Goal: Task Accomplishment & Management: Manage account settings

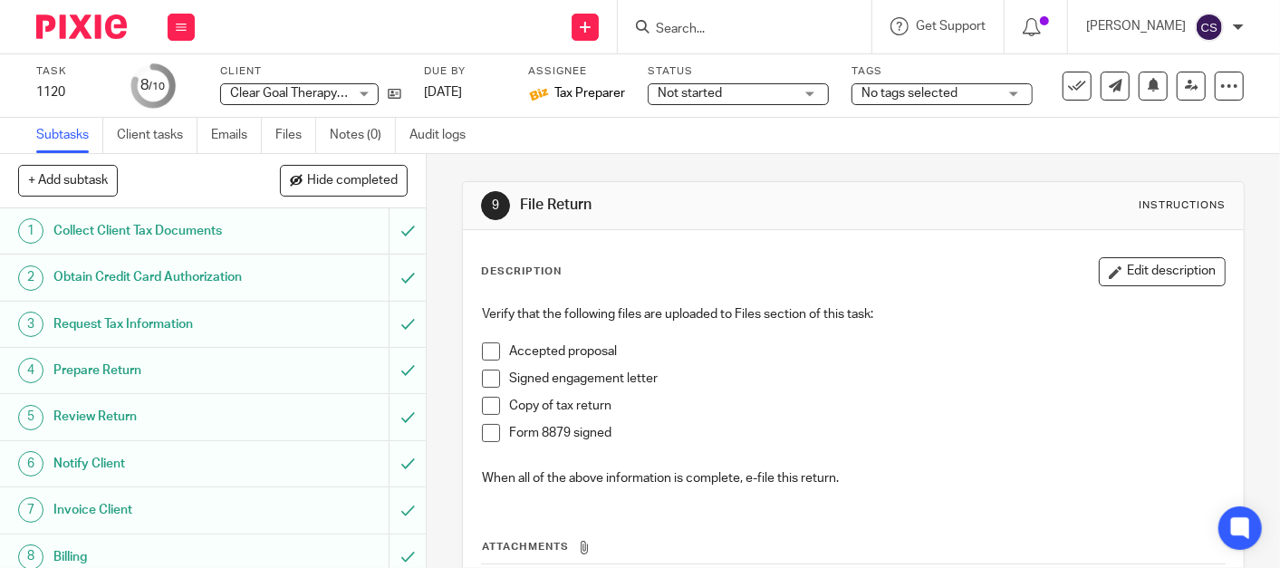
click at [724, 24] on input "Search" at bounding box center [735, 30] width 163 height 16
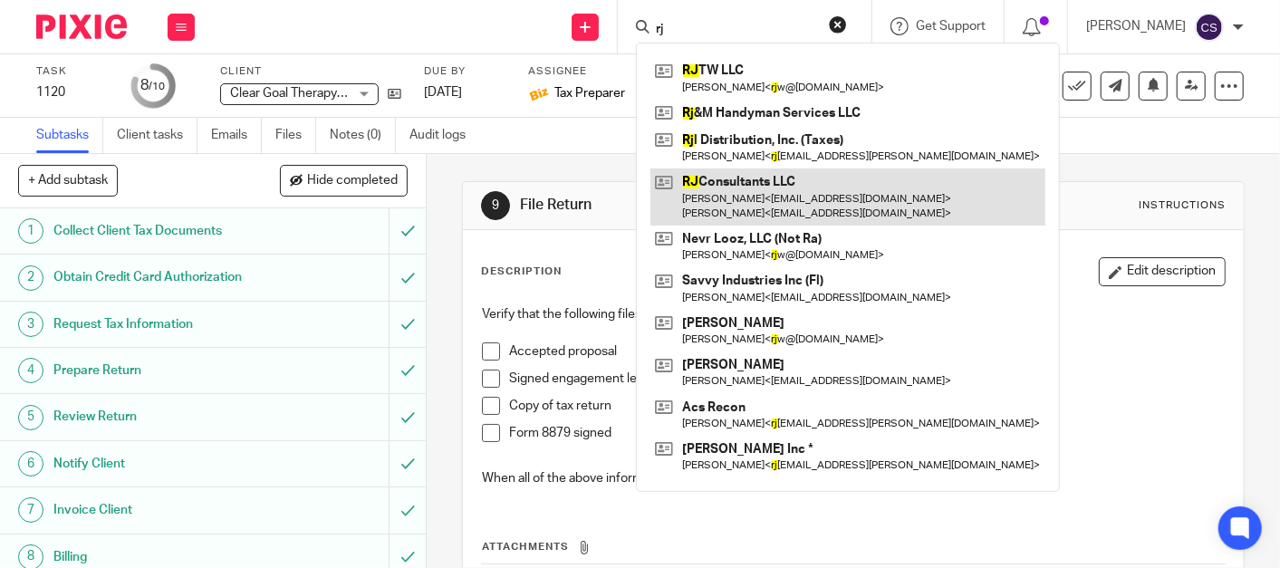
type input "rj"
click at [755, 186] on link at bounding box center [847, 197] width 395 height 56
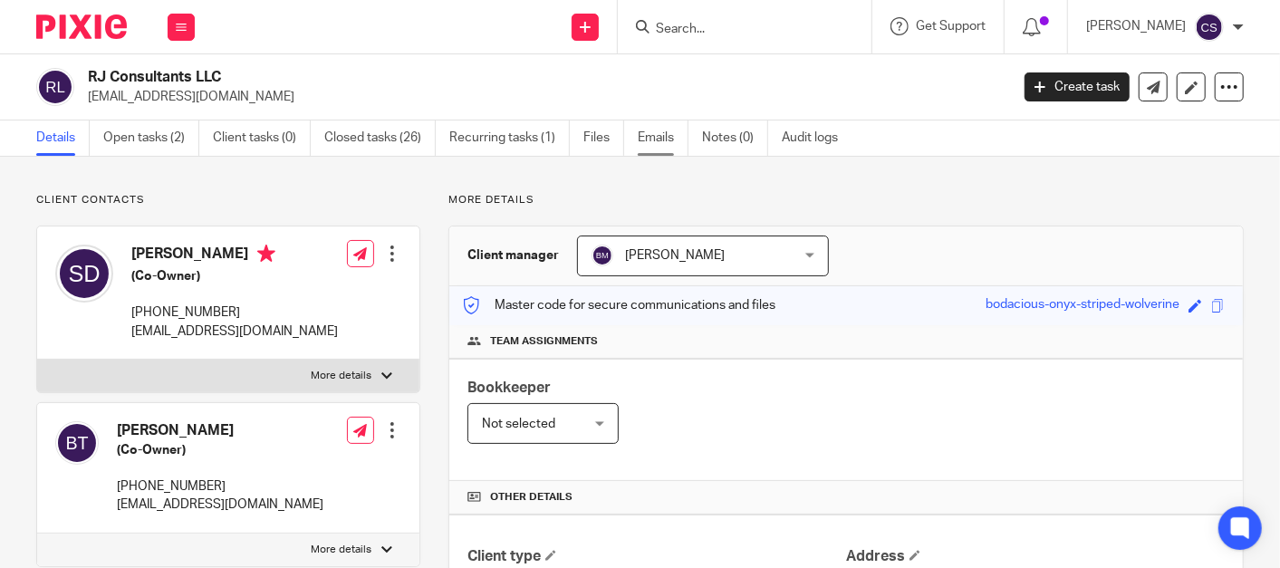
click at [660, 135] on link "Emails" at bounding box center [663, 137] width 51 height 35
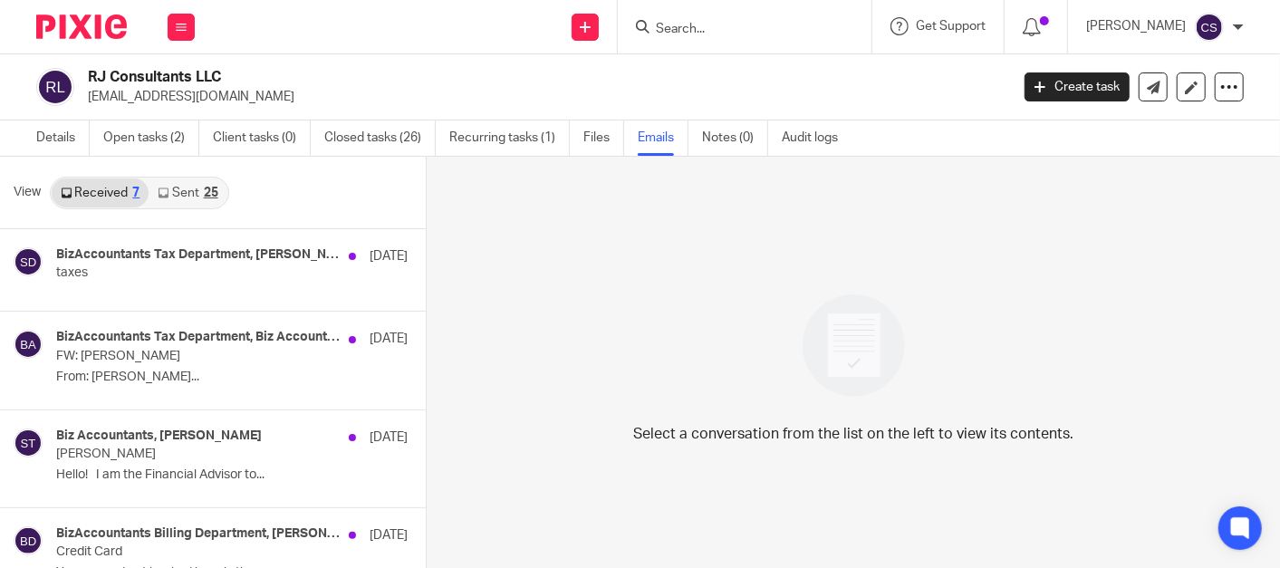
click at [183, 187] on link "Sent 25" at bounding box center [188, 192] width 78 height 29
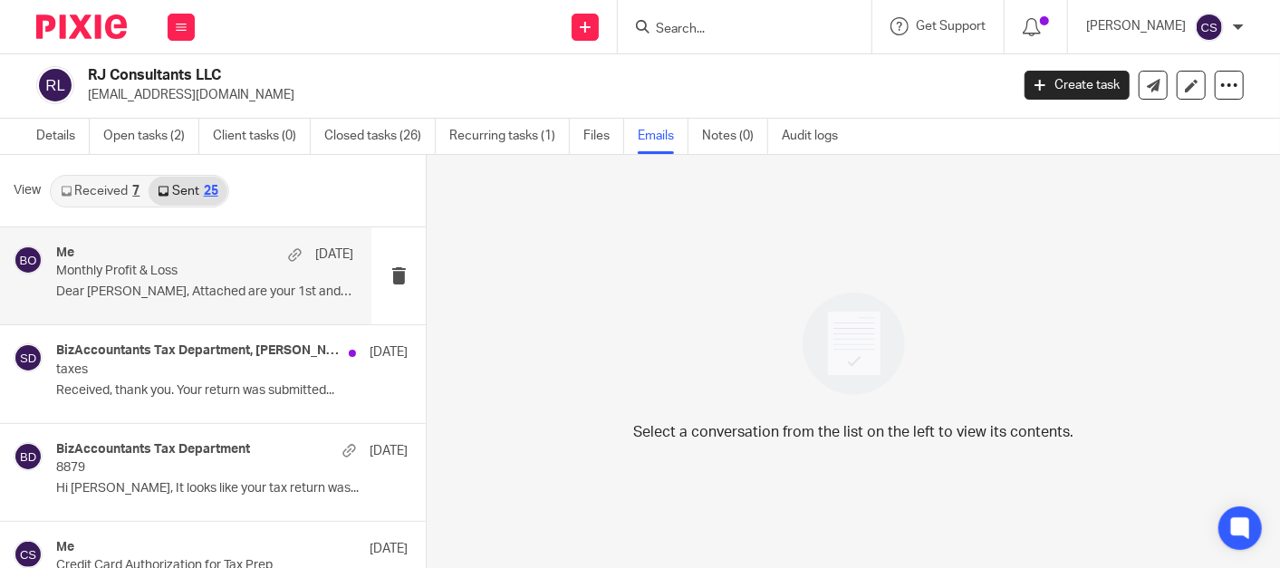
click at [102, 279] on div "Me Sep 17 Monthly Profit & Loss Dear Stephen, Attached are your 1st and 2nd..." at bounding box center [204, 276] width 297 height 61
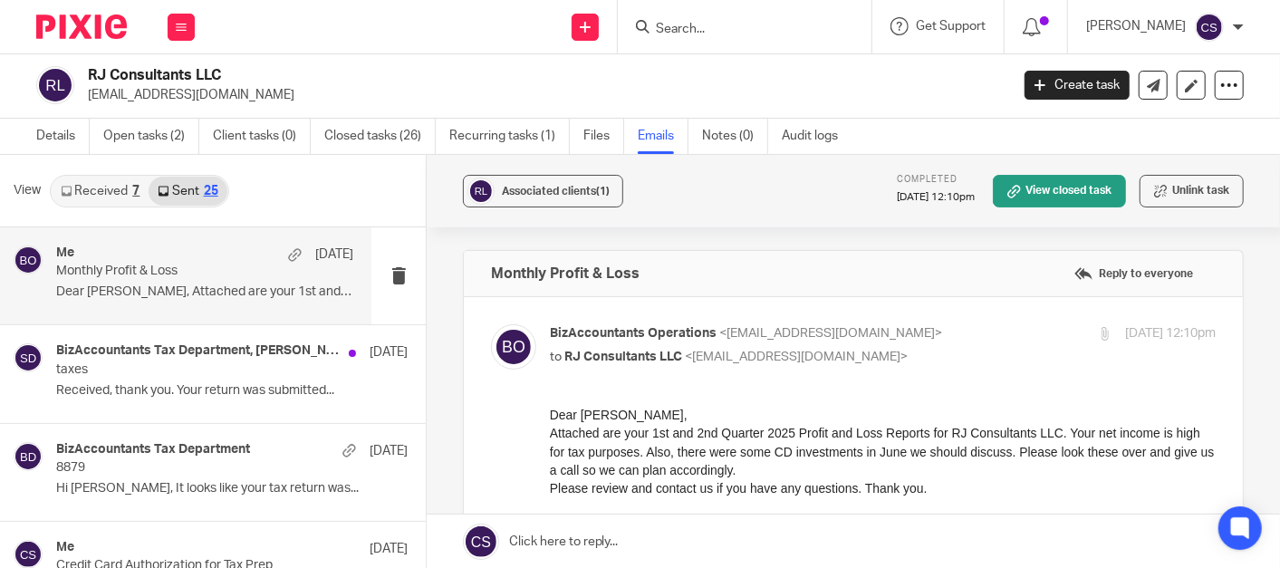
scroll to position [0, 0]
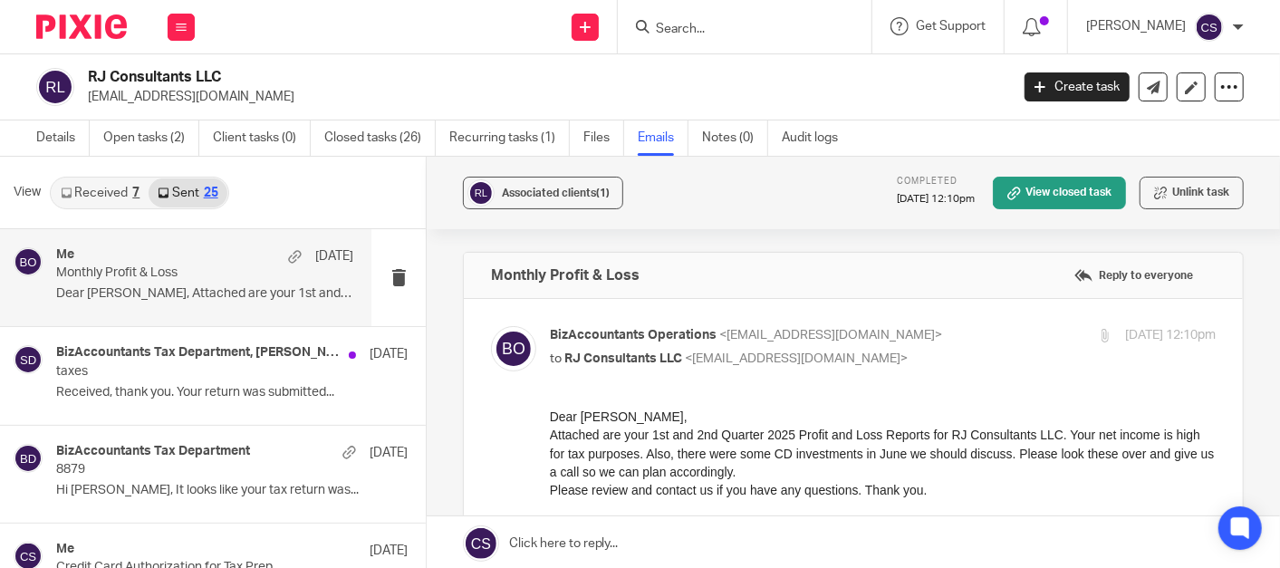
click at [712, 23] on input "Search" at bounding box center [735, 30] width 163 height 16
type input "b"
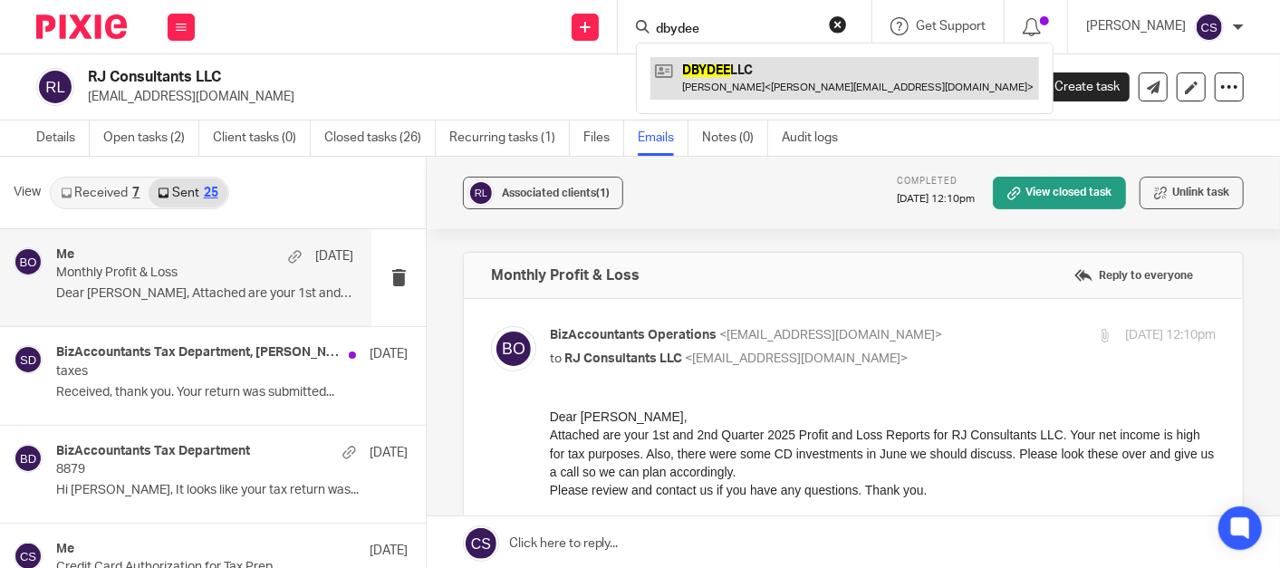
type input "dbydee"
click at [760, 62] on link at bounding box center [844, 78] width 389 height 42
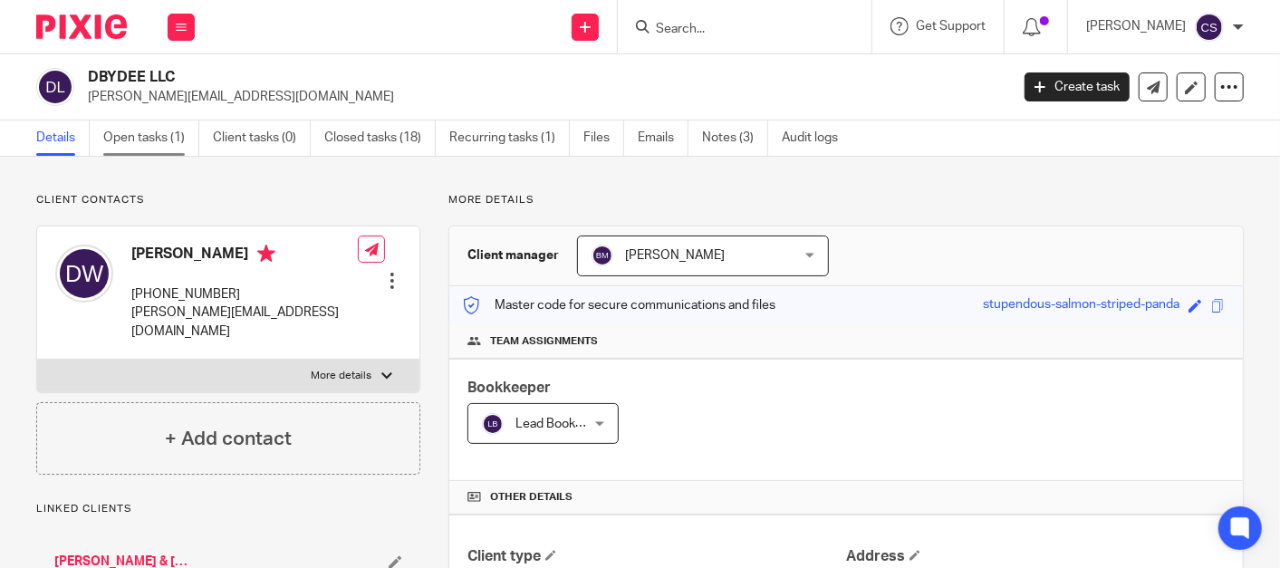
click at [109, 134] on link "Open tasks (1)" at bounding box center [151, 137] width 96 height 35
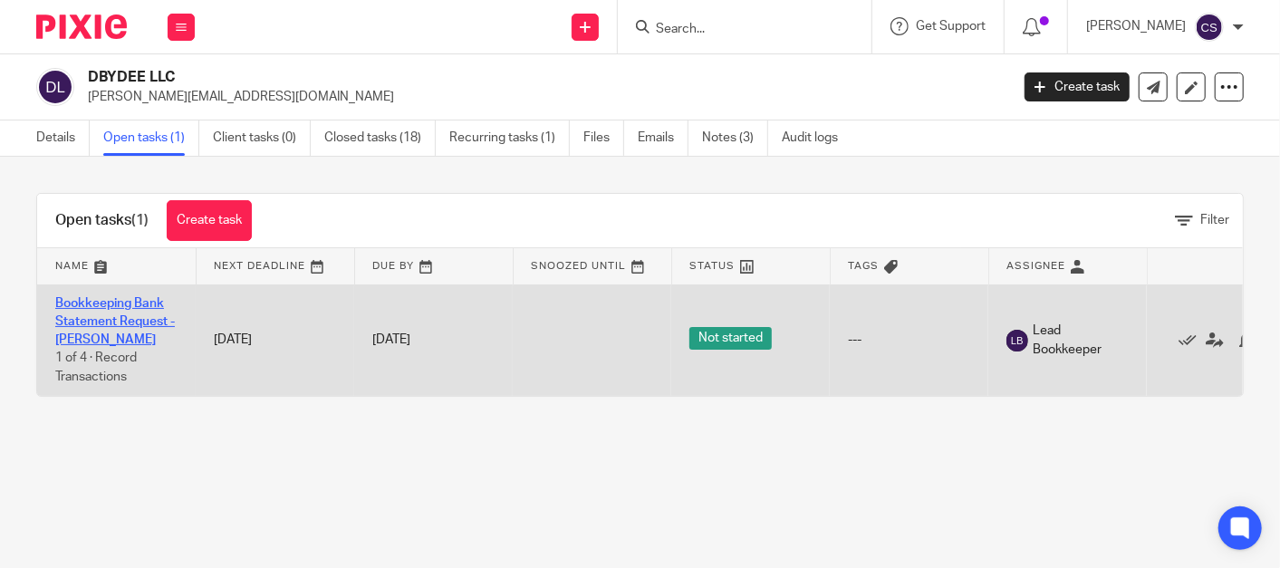
click at [65, 302] on link "Bookkeeping Bank Statement Request -[PERSON_NAME]" at bounding box center [115, 322] width 120 height 50
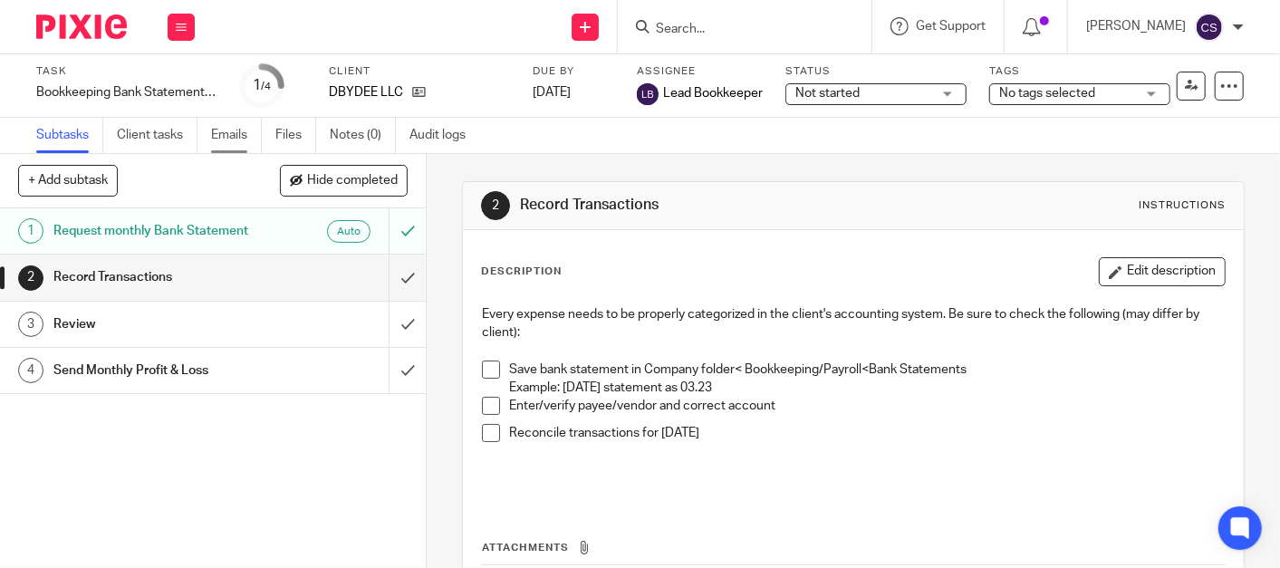
click at [237, 135] on link "Emails" at bounding box center [236, 135] width 51 height 35
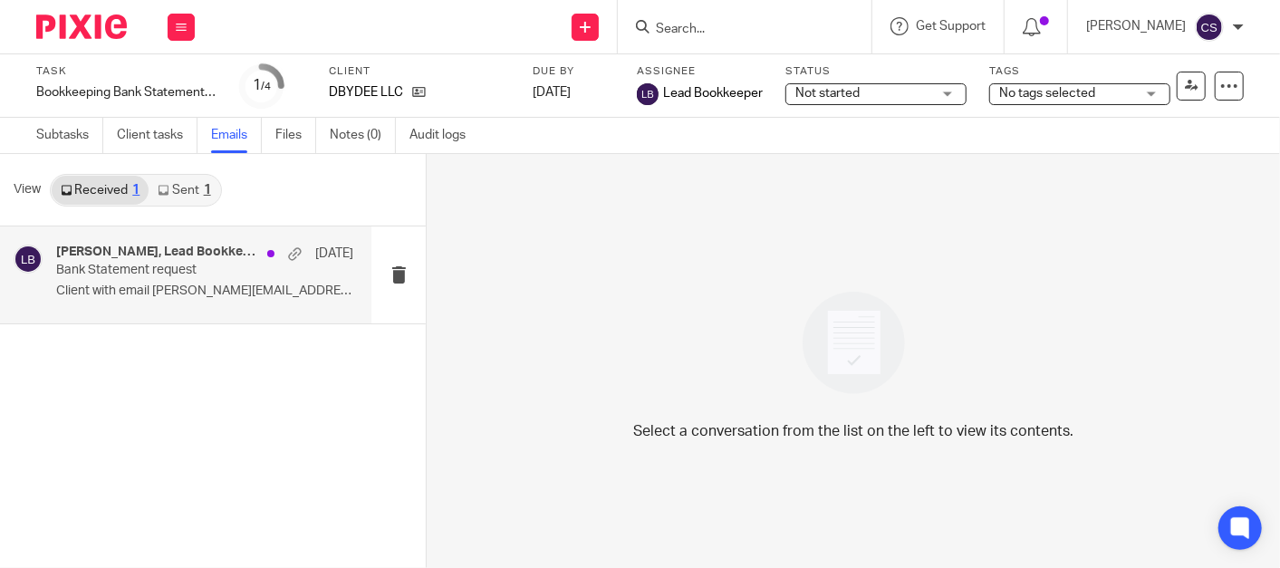
click at [100, 252] on h4 "diana, Lead Bookkeeper" at bounding box center [157, 252] width 202 height 15
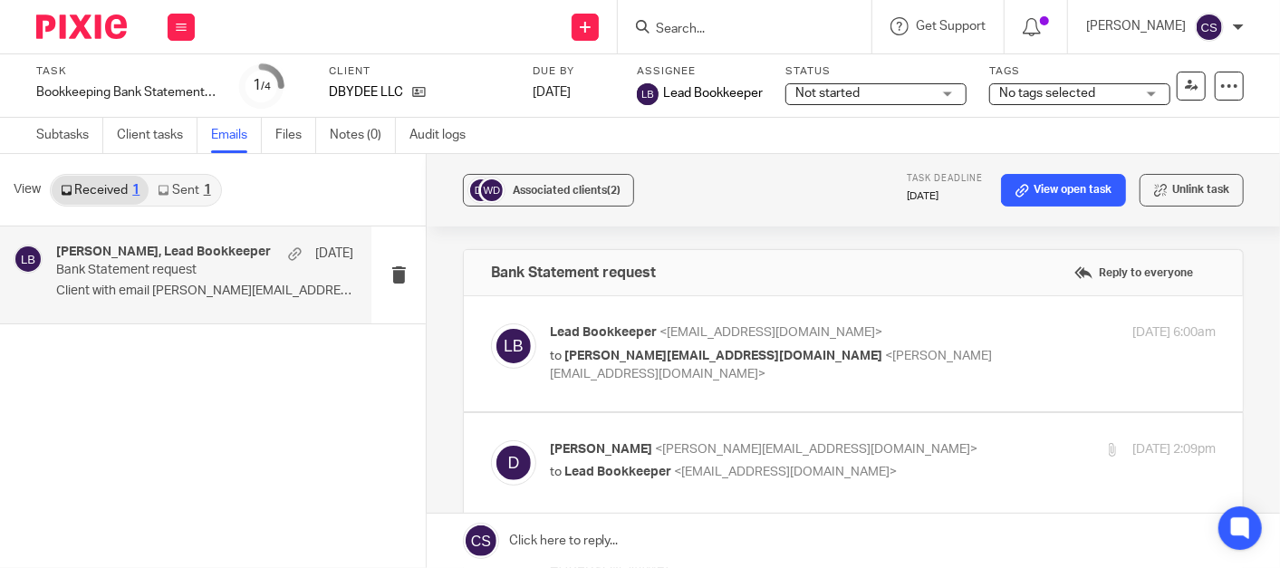
click at [612, 334] on span "Lead Bookkeeper" at bounding box center [603, 332] width 107 height 13
checkbox input "true"
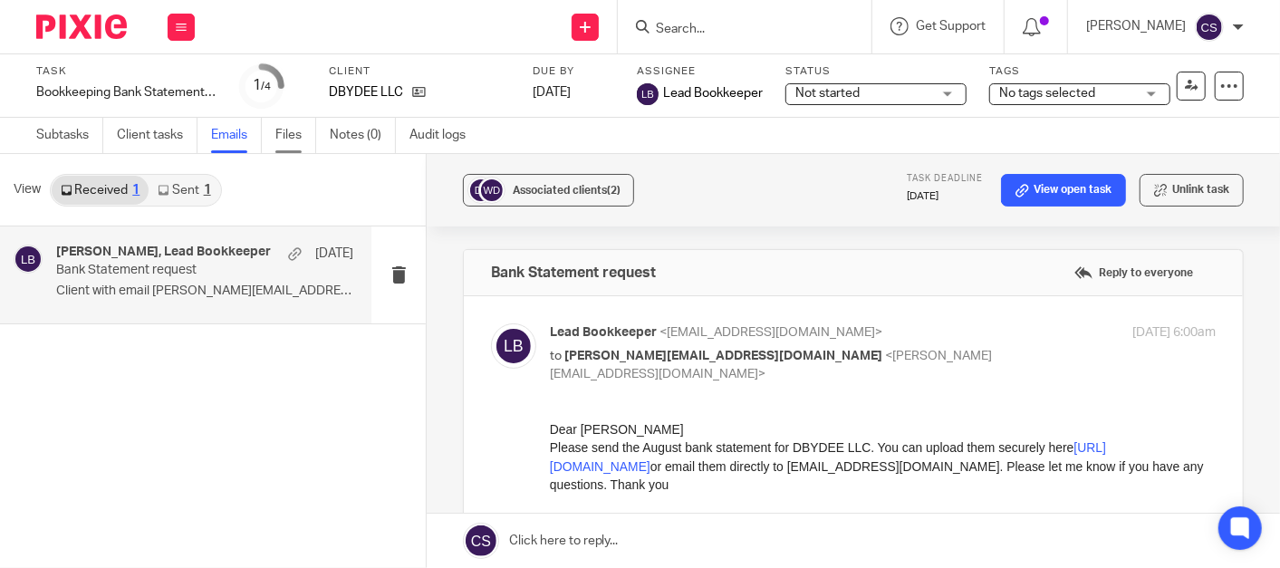
click at [291, 137] on link "Files" at bounding box center [295, 135] width 41 height 35
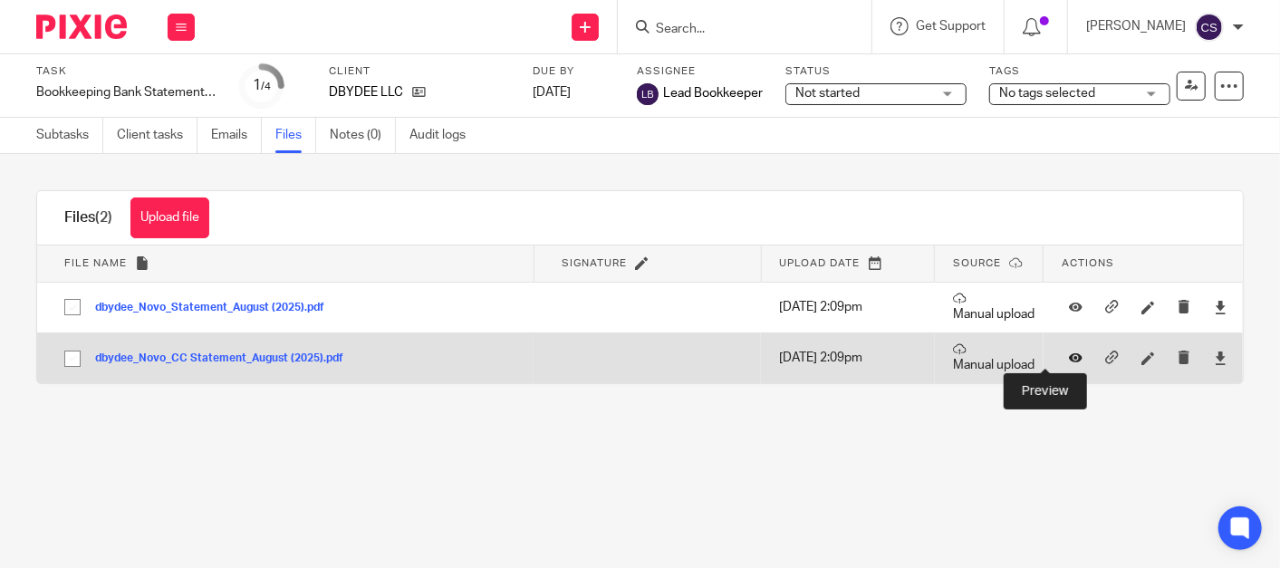
click at [1069, 353] on icon at bounding box center [1076, 359] width 14 height 14
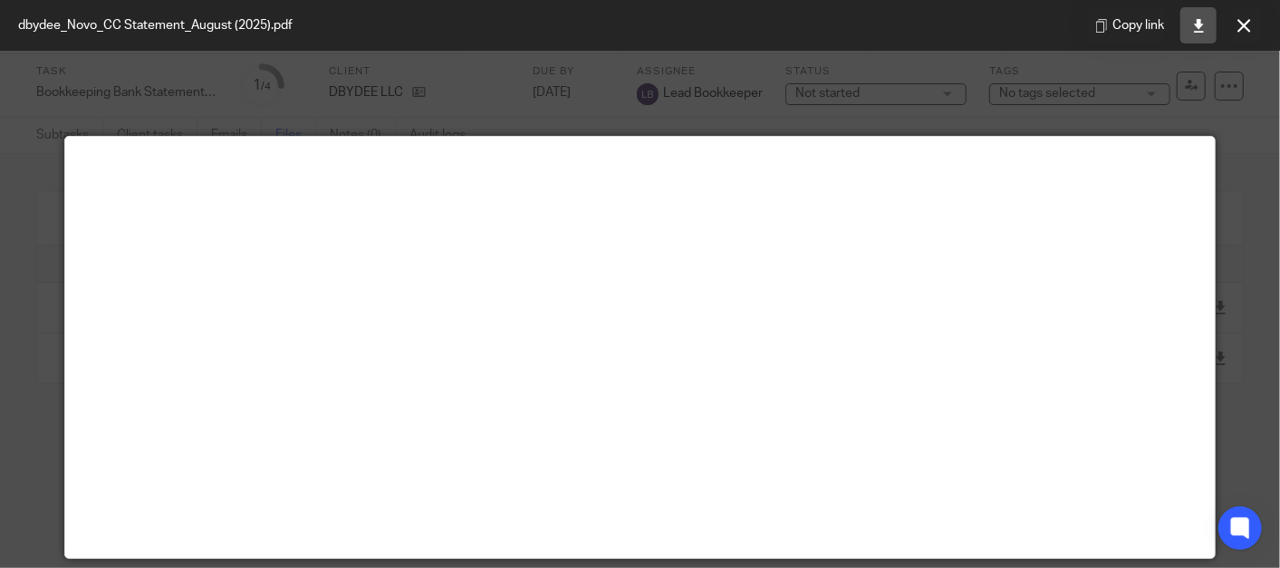
click at [1197, 34] on link at bounding box center [1198, 25] width 36 height 36
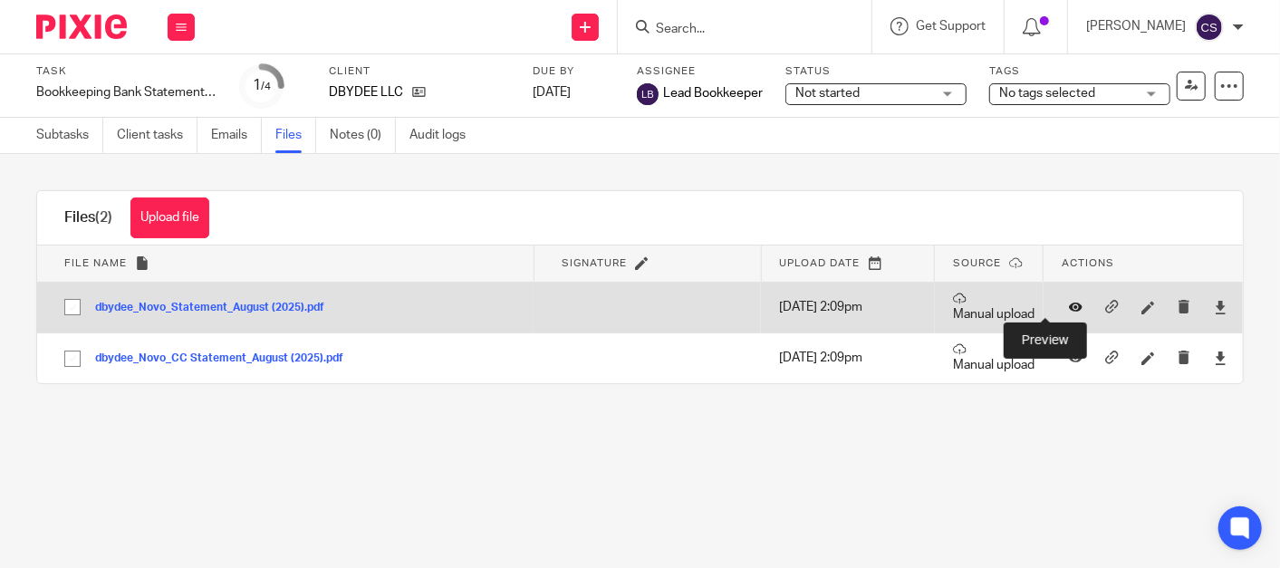
click at [1069, 303] on icon at bounding box center [1076, 308] width 14 height 14
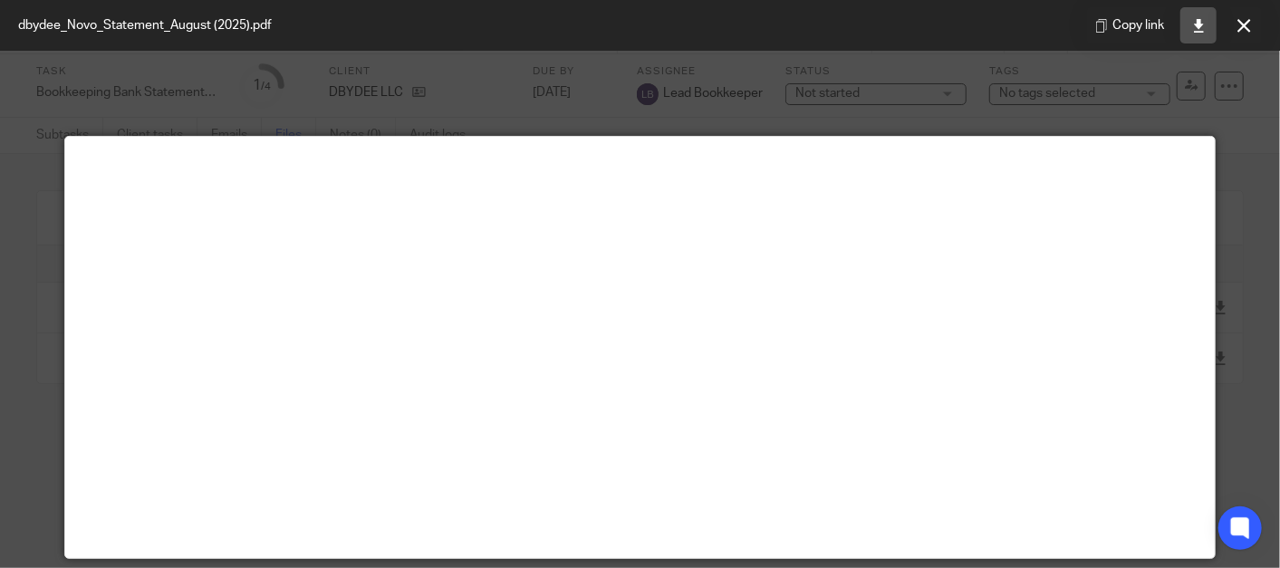
click at [1198, 28] on icon at bounding box center [1199, 26] width 14 height 14
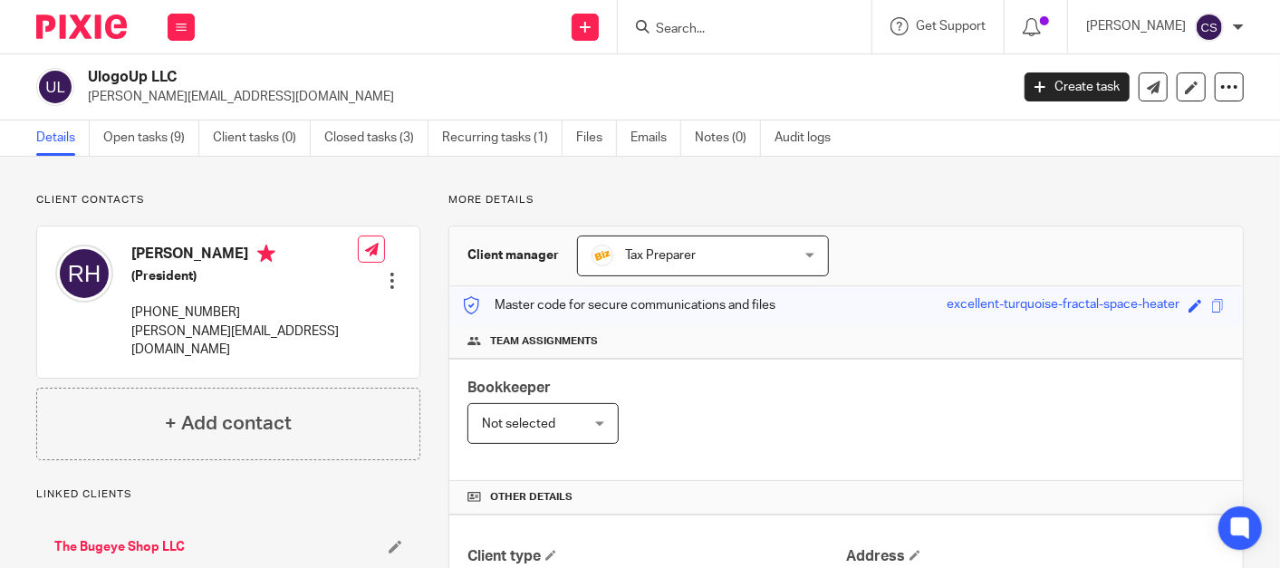
drag, startPoint x: 708, startPoint y: 44, endPoint x: 708, endPoint y: 32, distance: 12.7
click at [708, 32] on input "Search" at bounding box center [735, 30] width 163 height 16
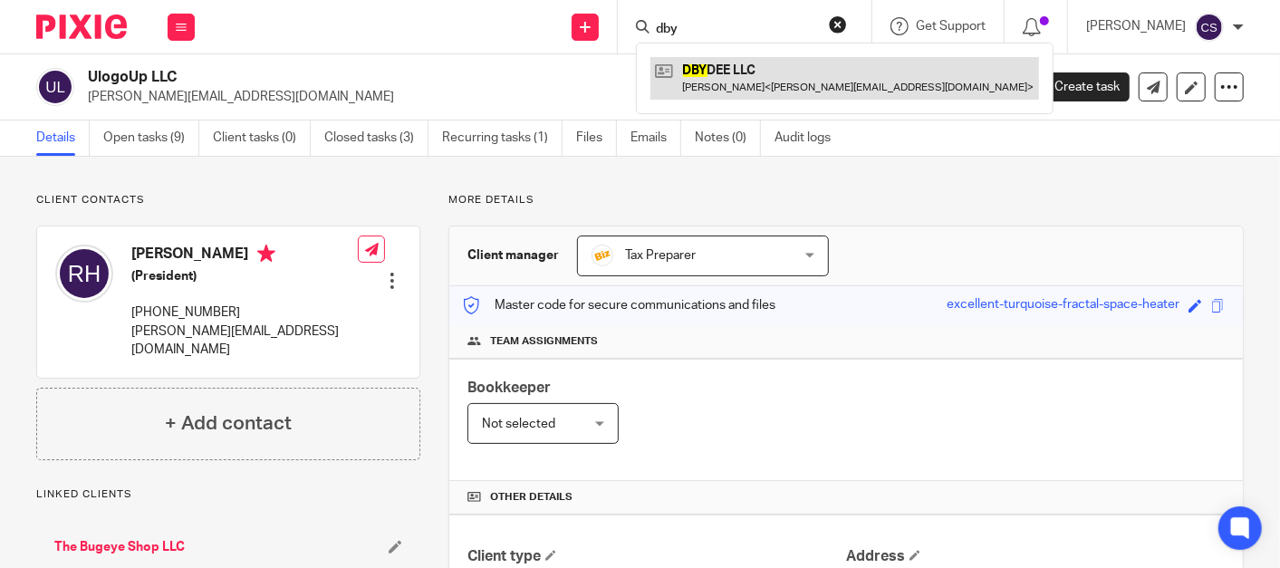
type input "dby"
click at [718, 74] on link at bounding box center [844, 78] width 389 height 42
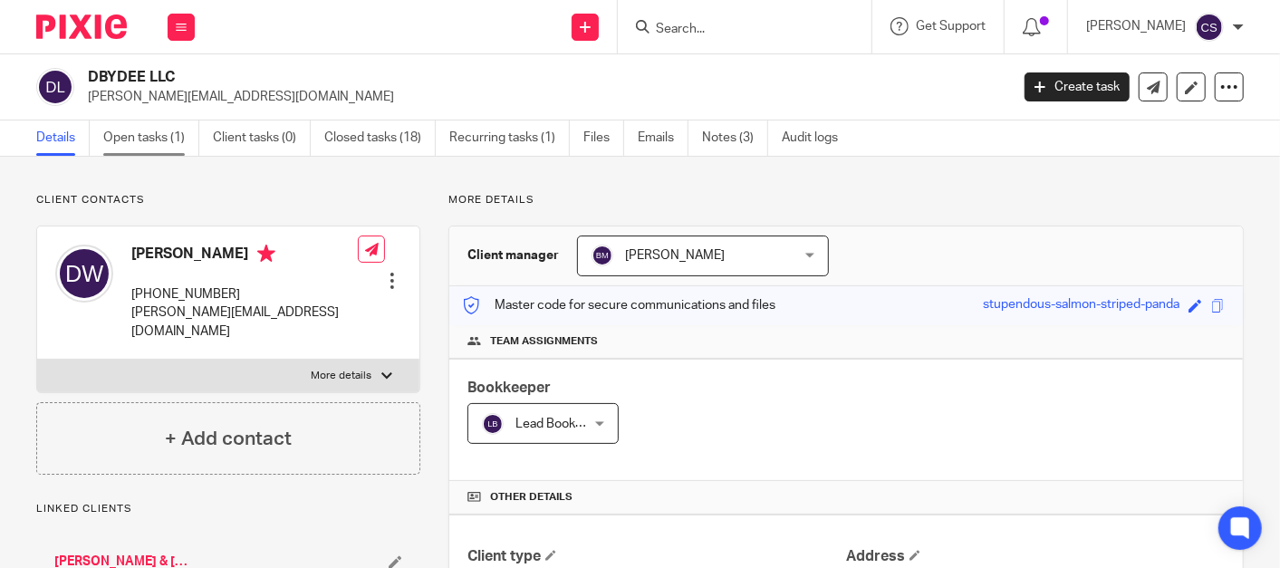
click at [130, 135] on link "Open tasks (1)" at bounding box center [151, 137] width 96 height 35
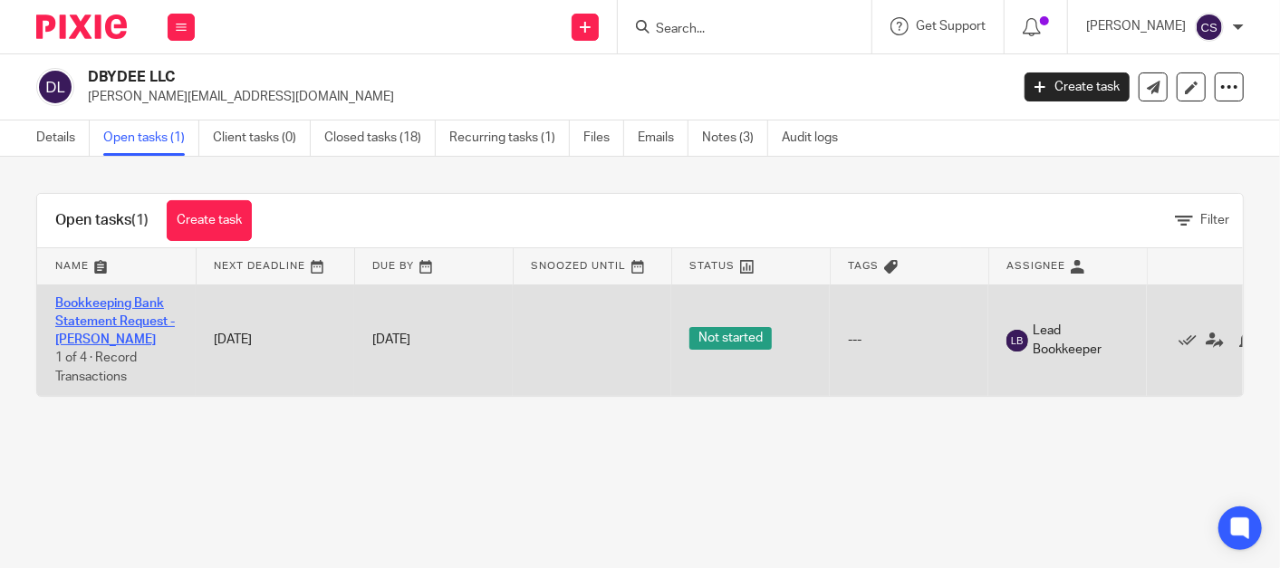
click at [90, 304] on link "Bookkeeping Bank Statement Request -[PERSON_NAME]" at bounding box center [115, 322] width 120 height 50
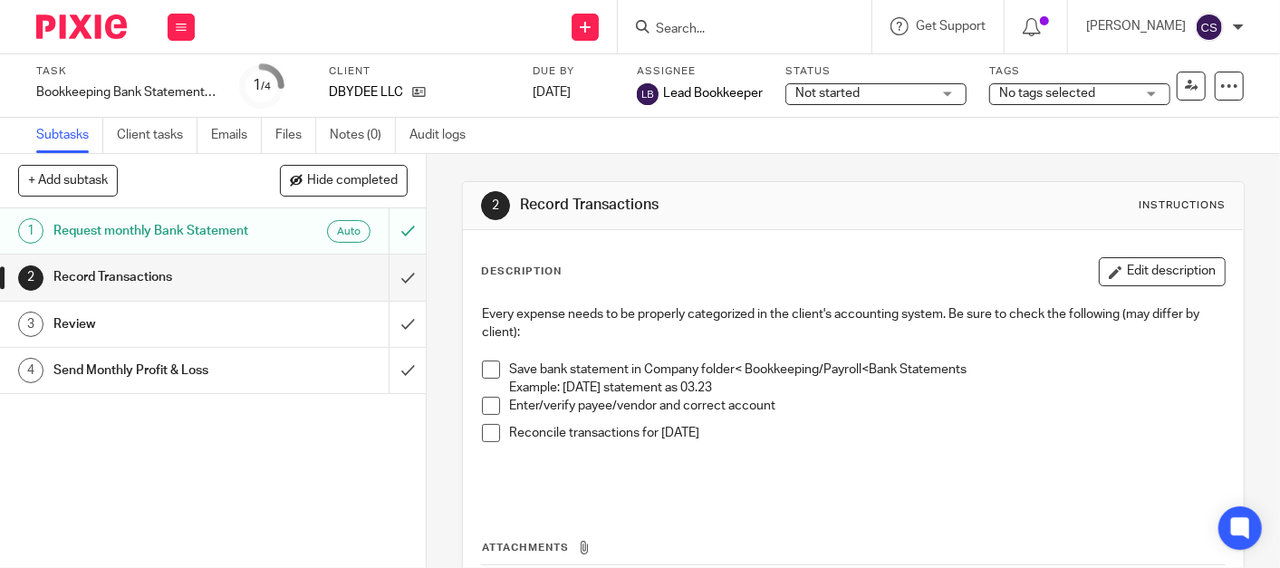
click at [484, 361] on span at bounding box center [491, 370] width 18 height 18
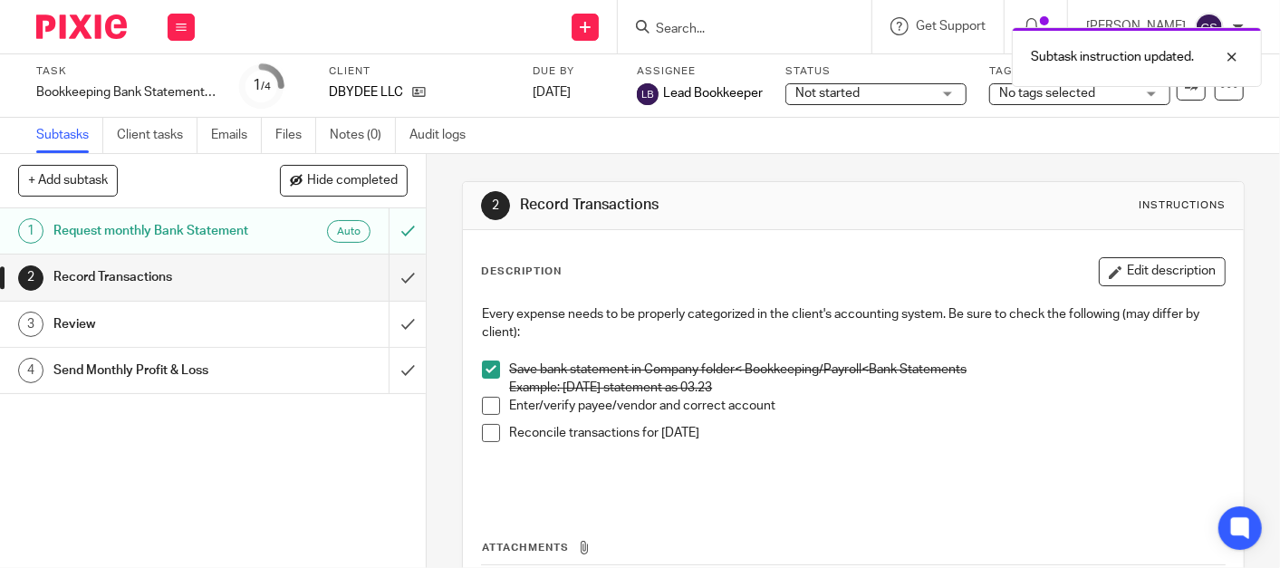
click at [482, 403] on span at bounding box center [491, 406] width 18 height 18
click at [487, 431] on span at bounding box center [491, 433] width 18 height 18
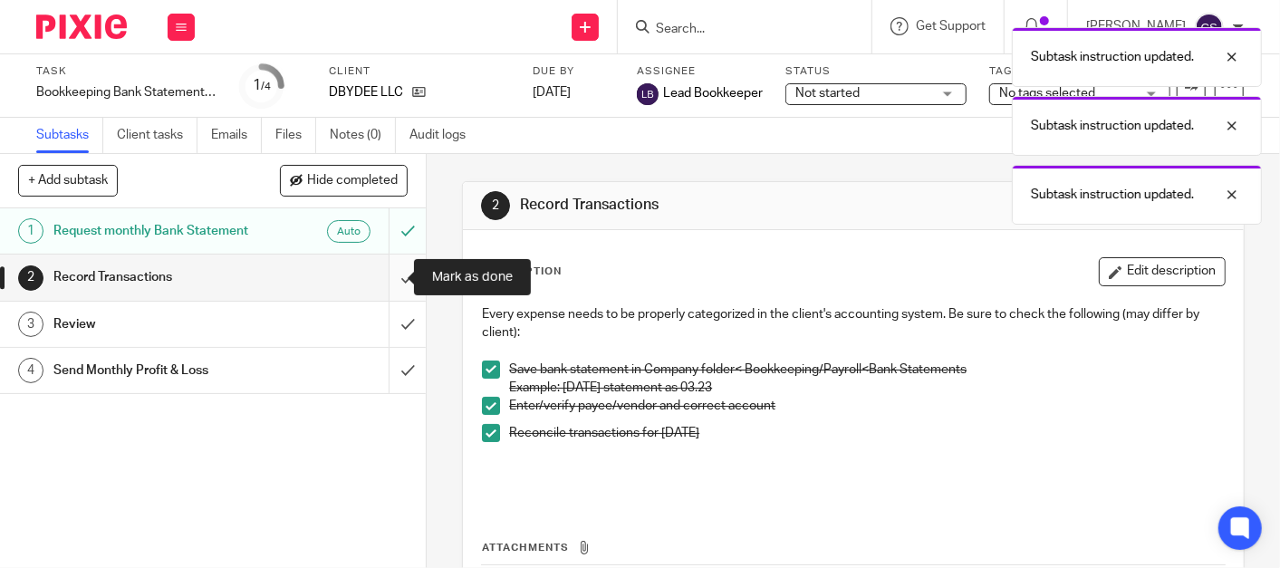
click at [385, 284] on input "submit" at bounding box center [213, 277] width 426 height 45
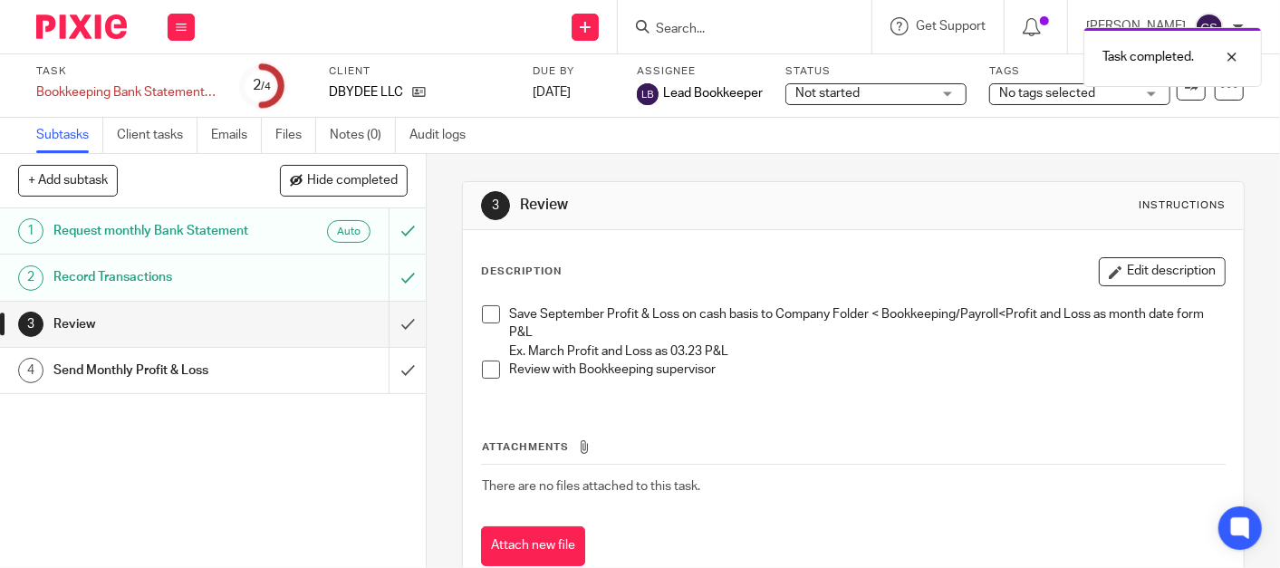
click at [489, 305] on span at bounding box center [491, 314] width 18 height 18
click at [484, 371] on span at bounding box center [491, 370] width 18 height 18
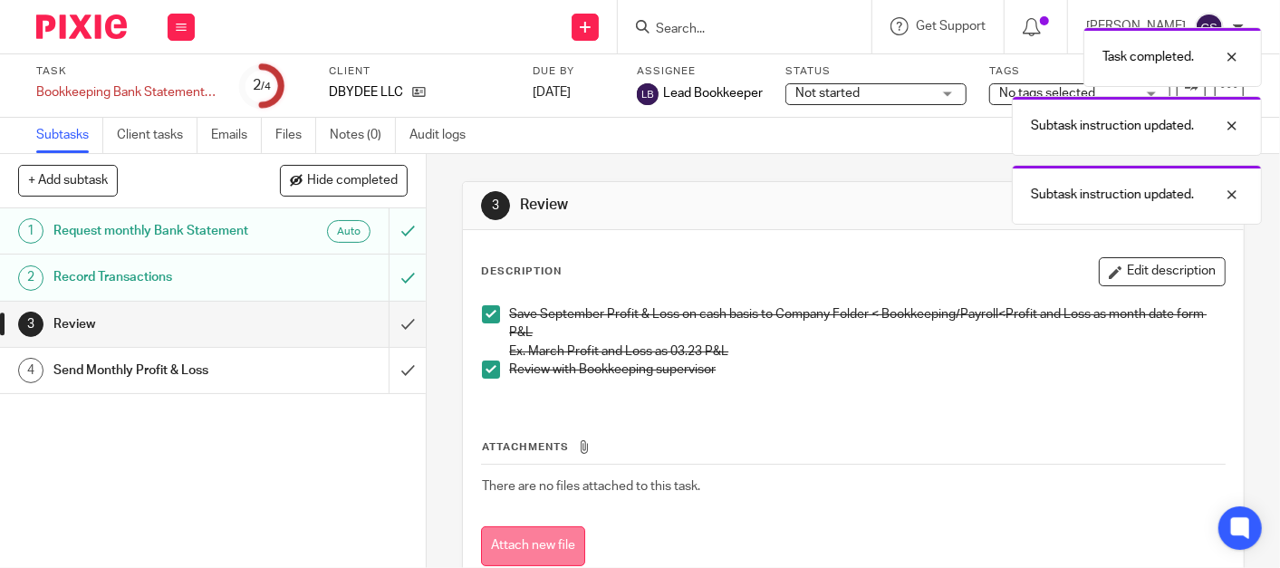
click at [526, 541] on button "Attach new file" at bounding box center [533, 546] width 104 height 41
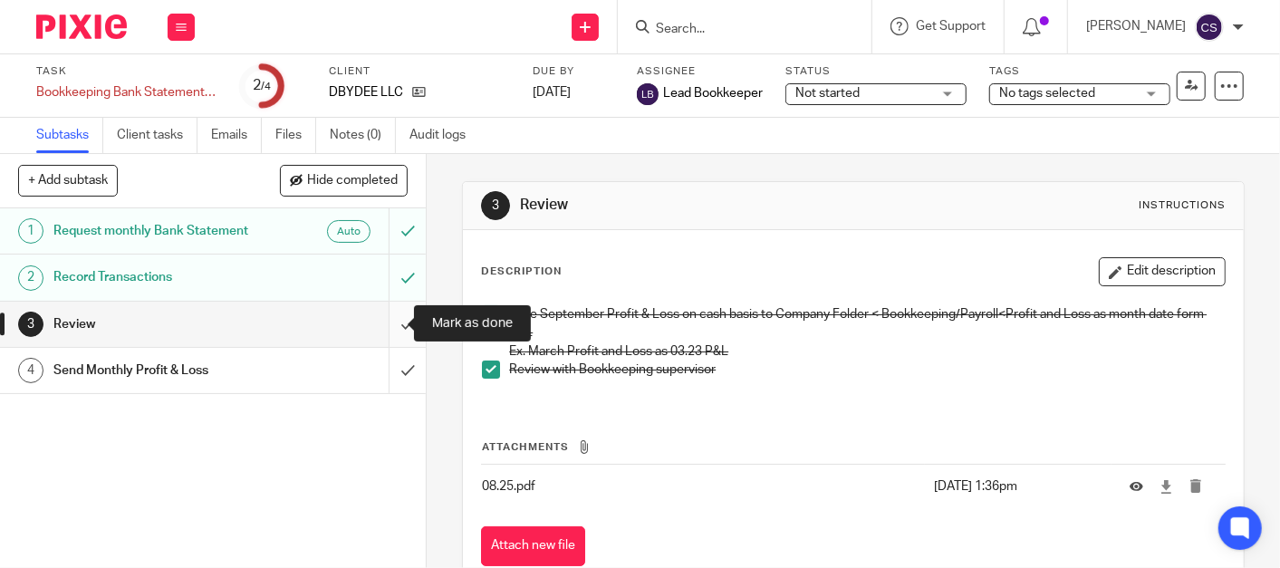
click at [381, 331] on input "submit" at bounding box center [213, 324] width 426 height 45
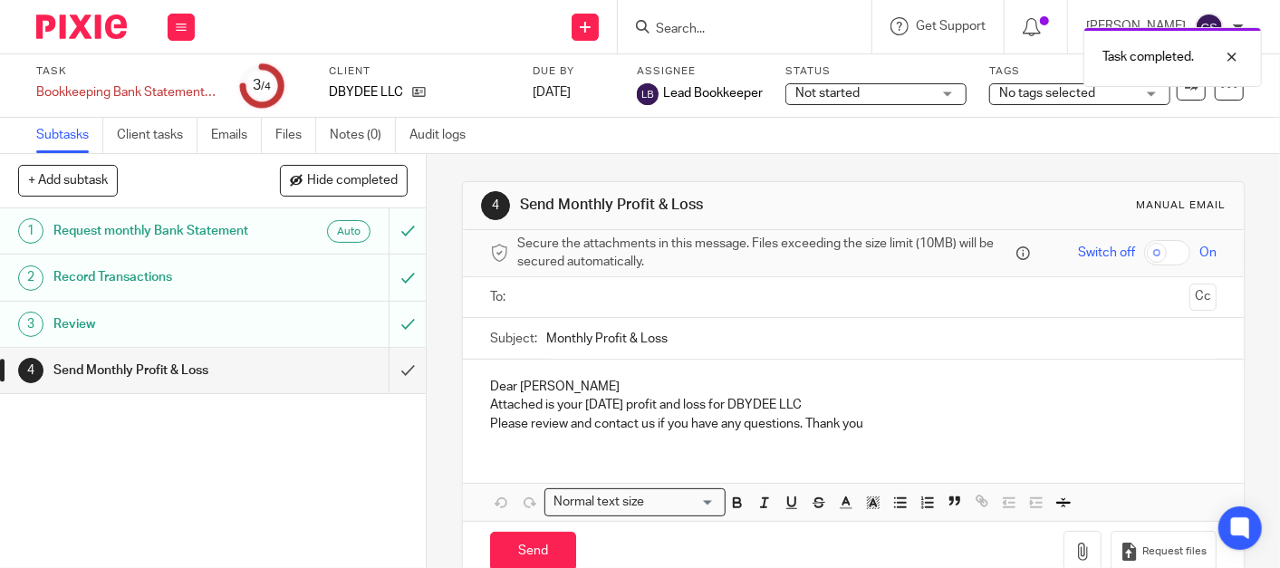
click at [602, 290] on input "text" at bounding box center [853, 297] width 658 height 21
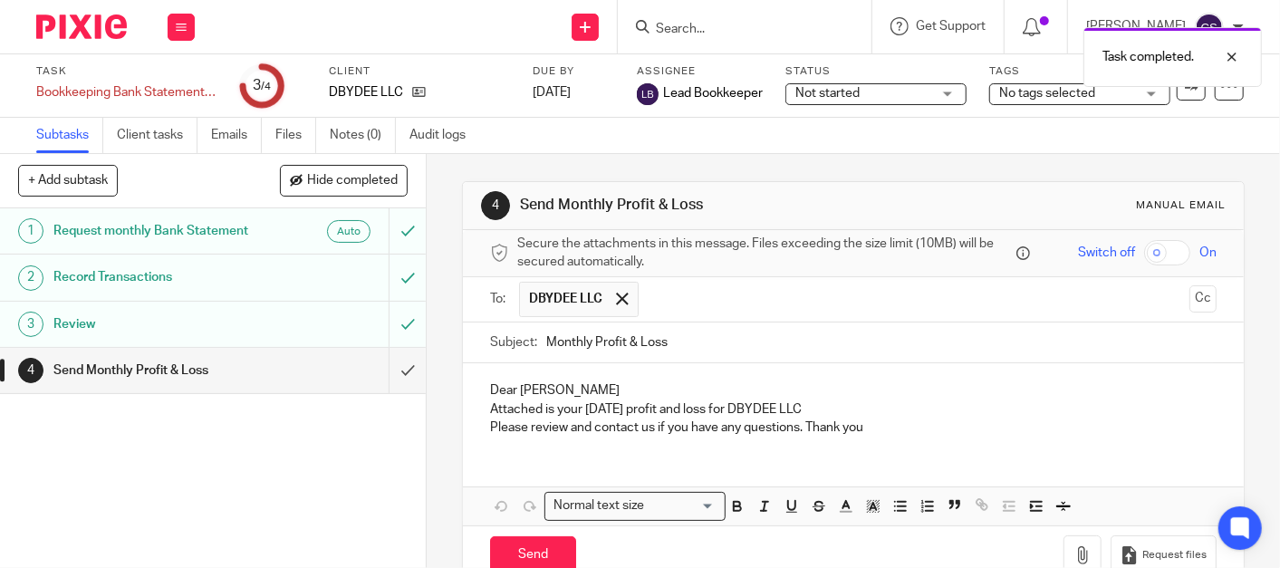
click at [853, 411] on p "Attached is your August 2025 profit and loss for DBYDEE LLC" at bounding box center [853, 409] width 727 height 18
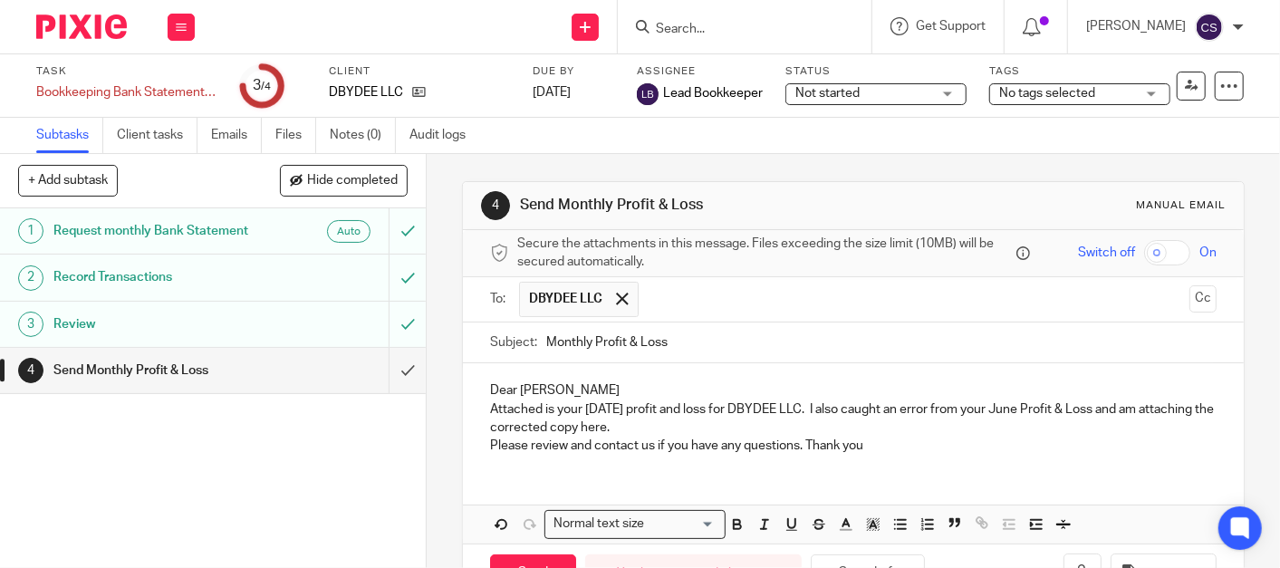
click at [657, 411] on p "Attached is your August 2025 profit and loss for DBYDEE LLC. I also caught an e…" at bounding box center [853, 418] width 727 height 37
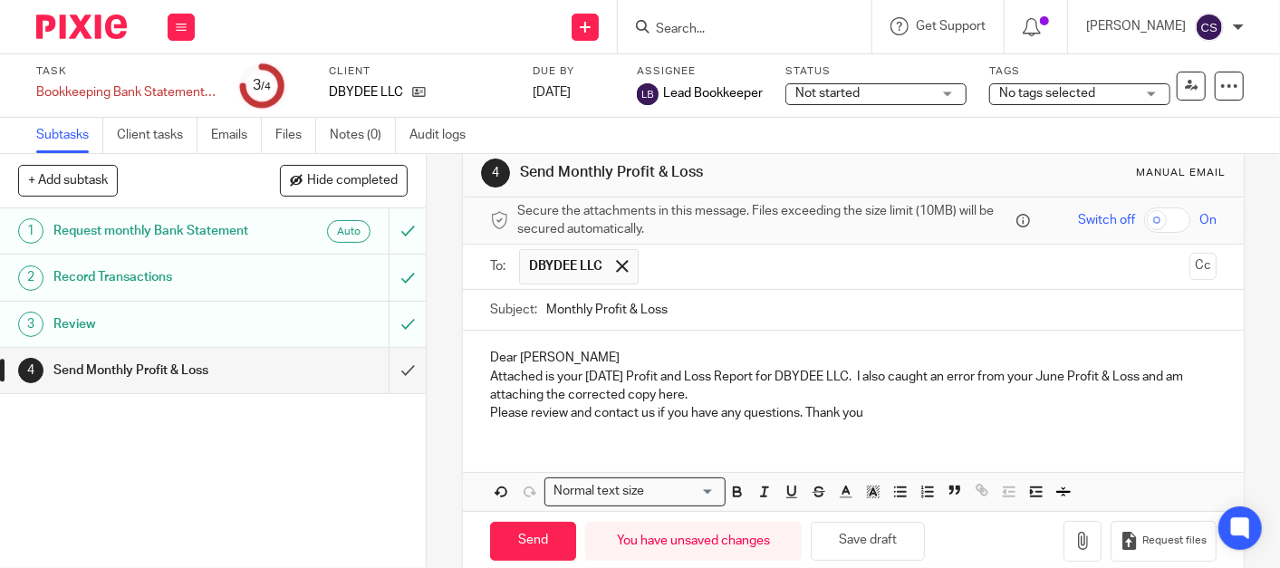
scroll to position [60, 0]
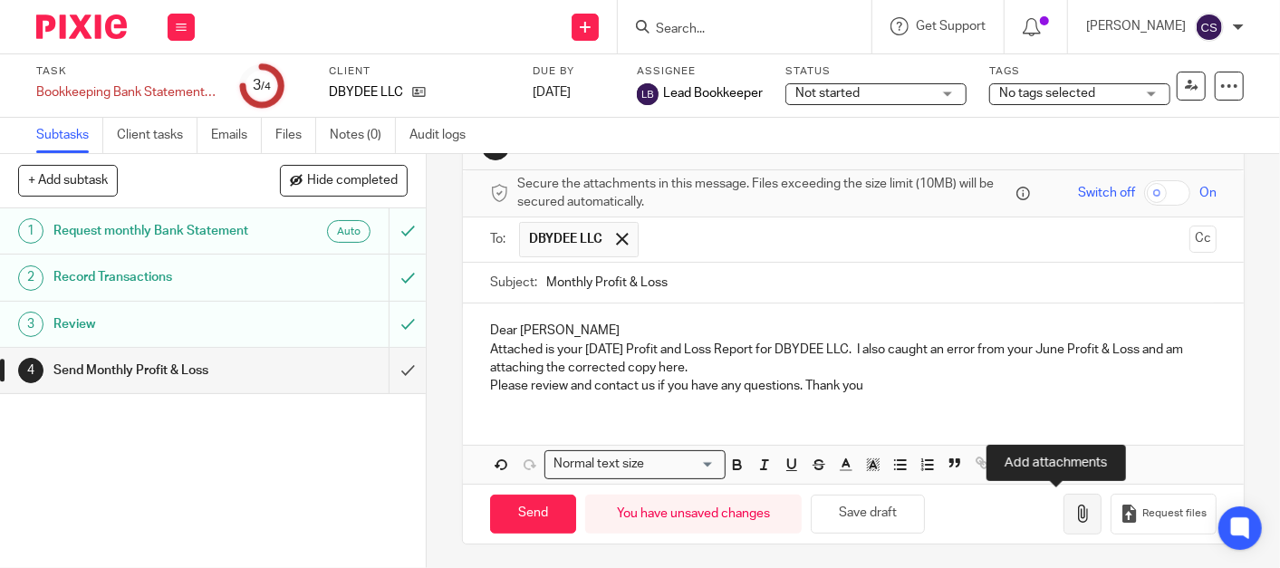
click at [1074, 515] on icon "button" at bounding box center [1083, 514] width 18 height 18
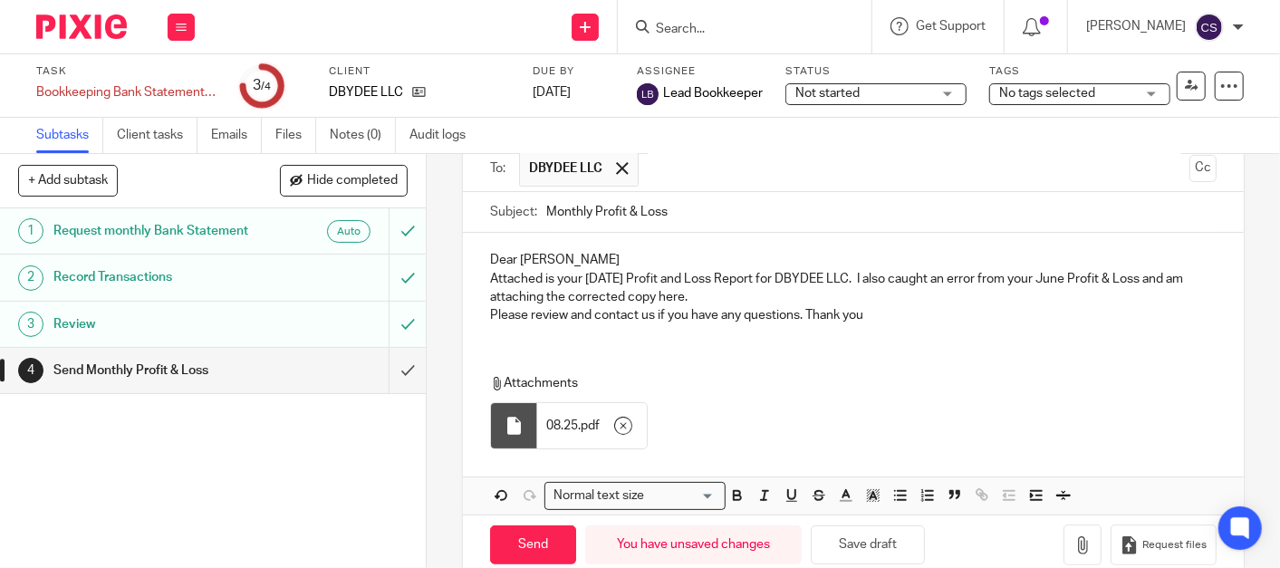
scroll to position [161, 0]
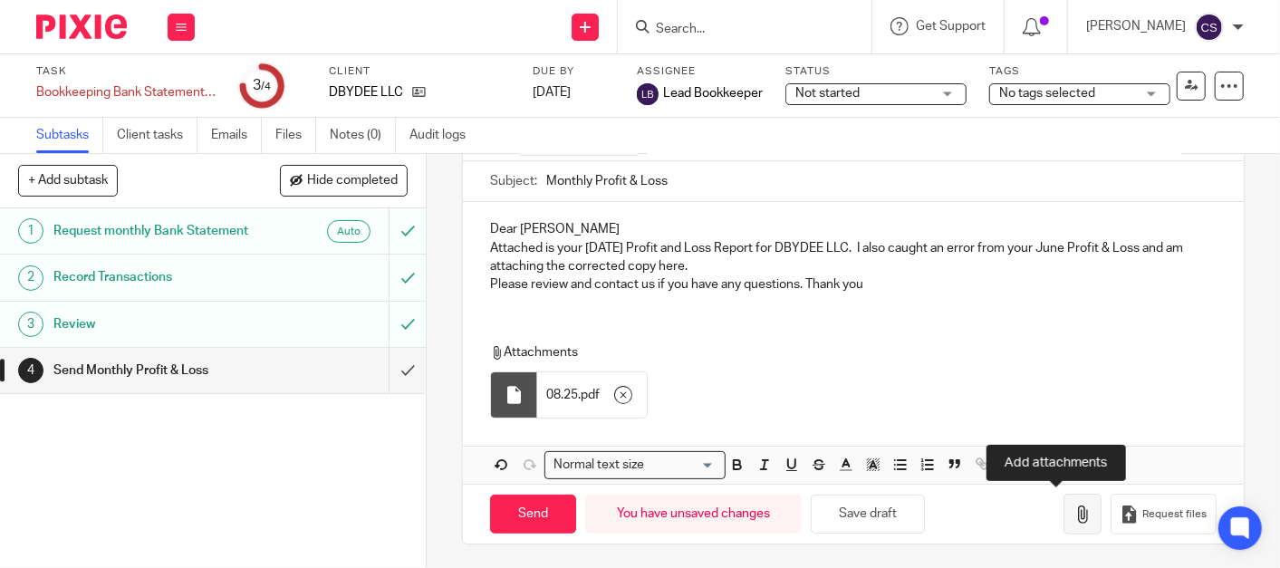
click at [1074, 514] on icon "button" at bounding box center [1083, 515] width 18 height 18
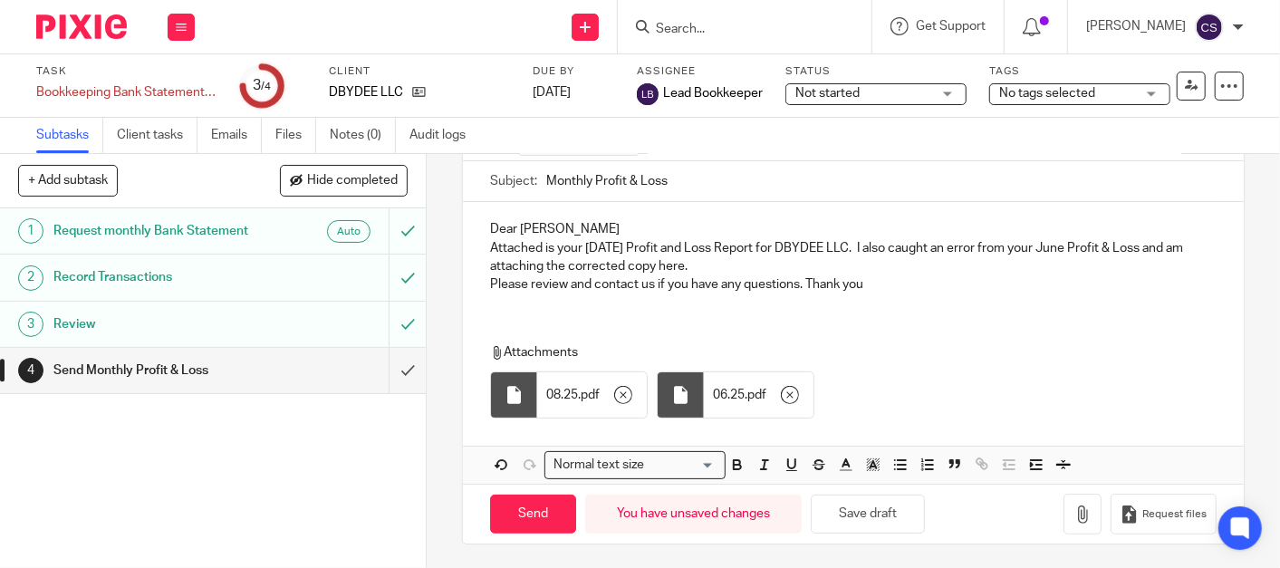
click at [870, 282] on p "Please review and contact us if you have any questions. Thank you" at bounding box center [853, 284] width 727 height 18
click at [527, 512] on input "Send" at bounding box center [533, 514] width 86 height 39
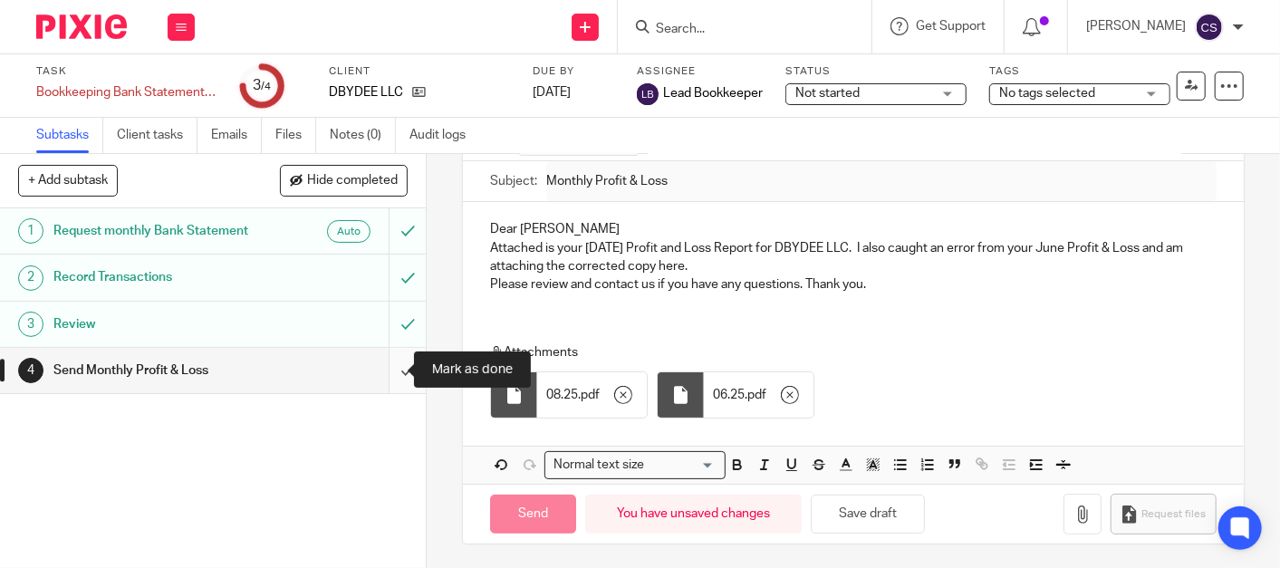
type input "Sent"
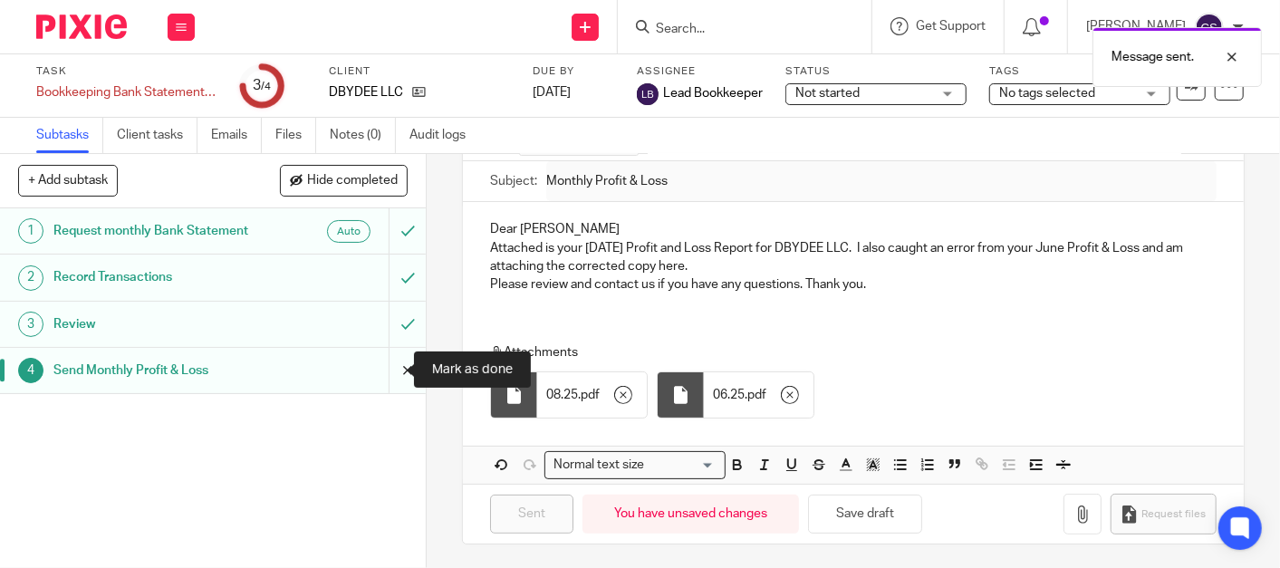
click at [381, 372] on input "submit" at bounding box center [213, 370] width 426 height 45
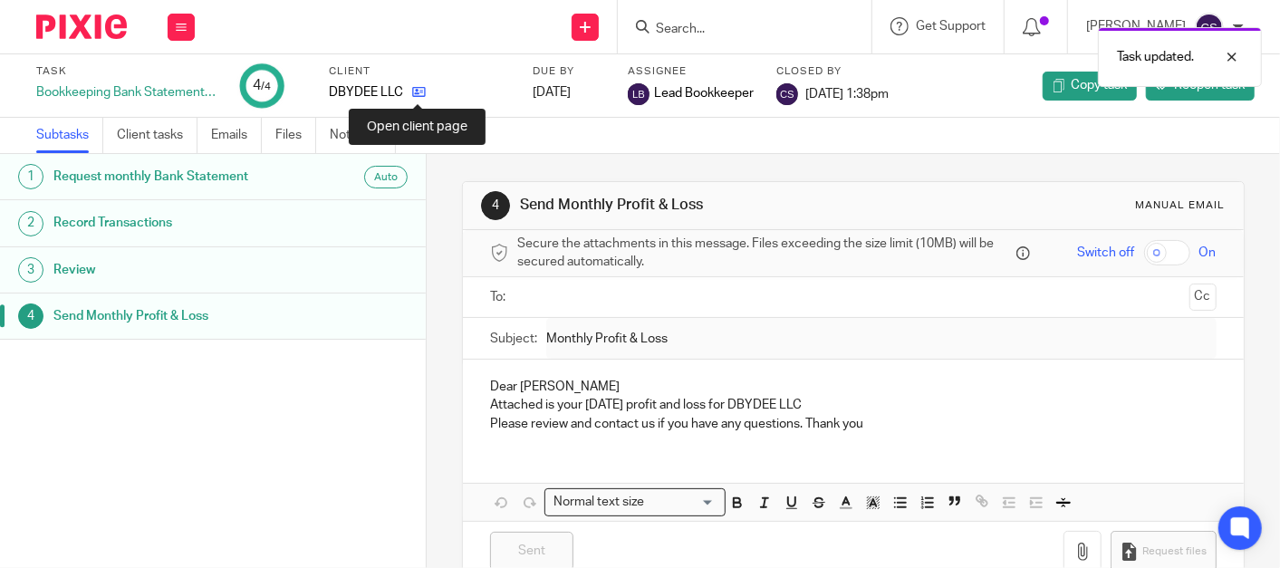
click at [412, 93] on icon at bounding box center [419, 92] width 14 height 14
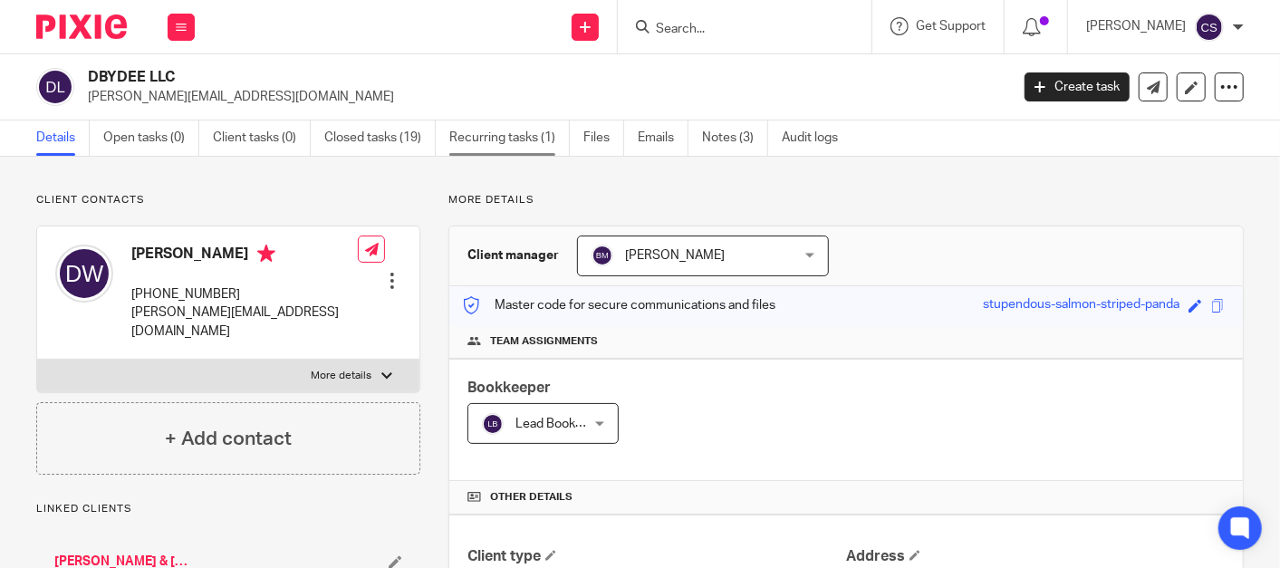
click at [487, 134] on link "Recurring tasks (1)" at bounding box center [509, 137] width 120 height 35
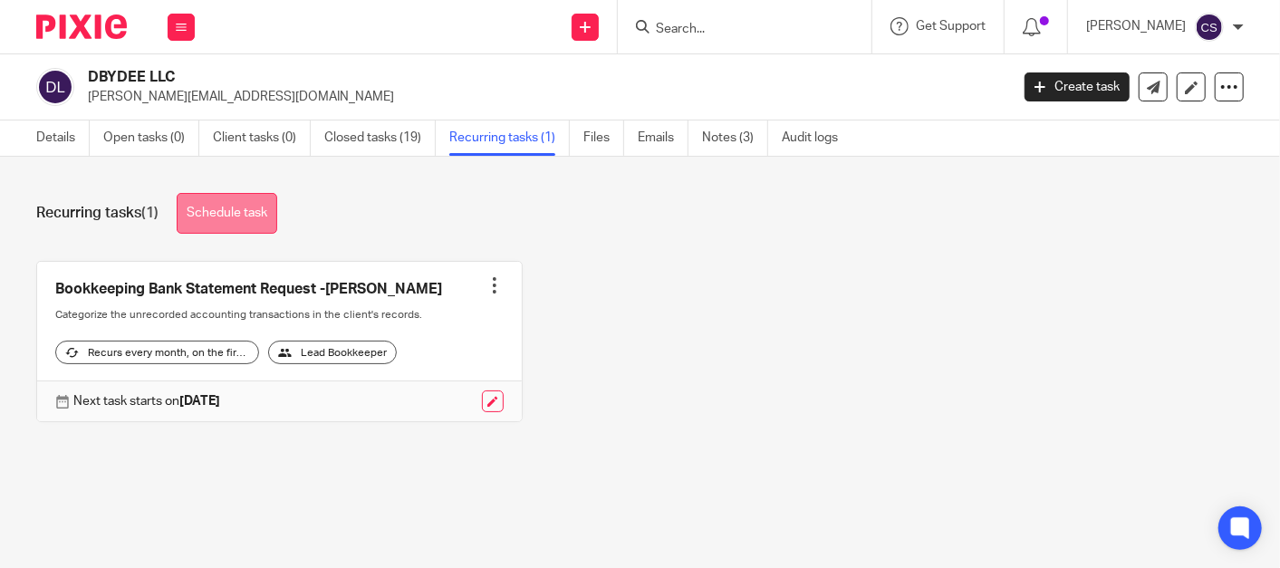
click at [252, 207] on link "Schedule task" at bounding box center [227, 213] width 101 height 41
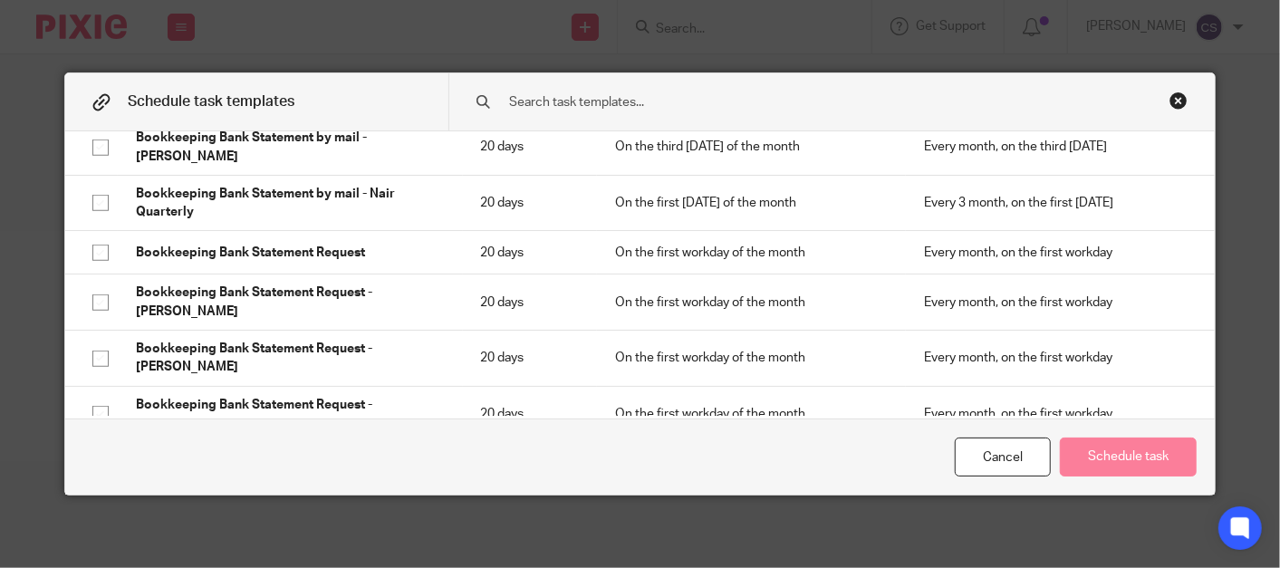
scroll to position [1007, 0]
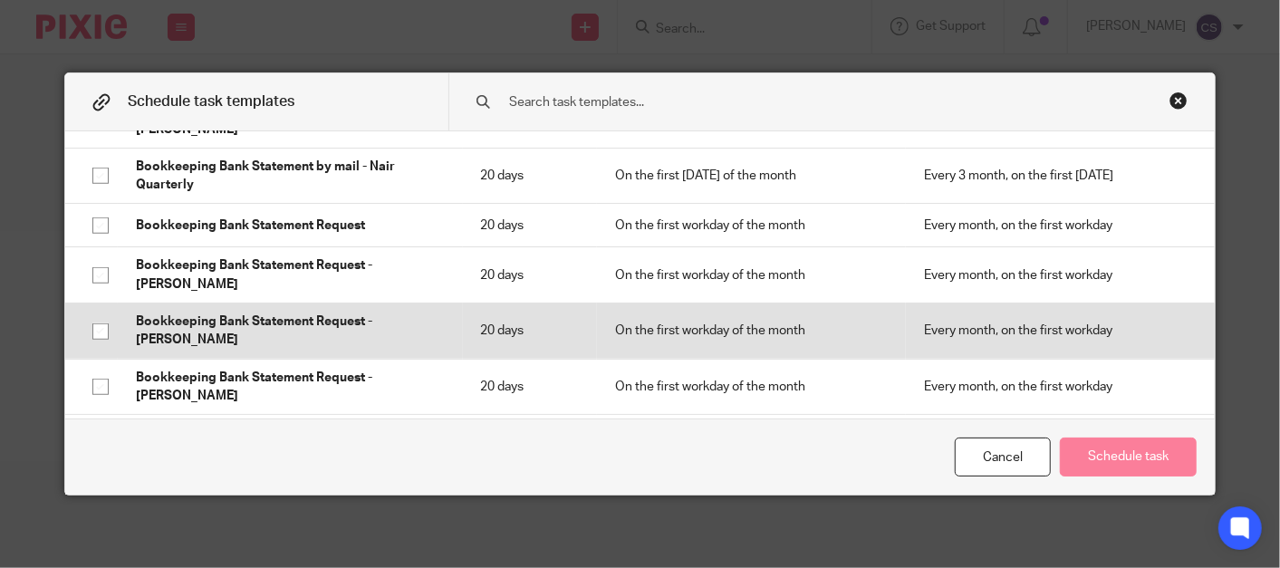
click at [94, 314] on input "checkbox" at bounding box center [100, 331] width 34 height 34
checkbox input "true"
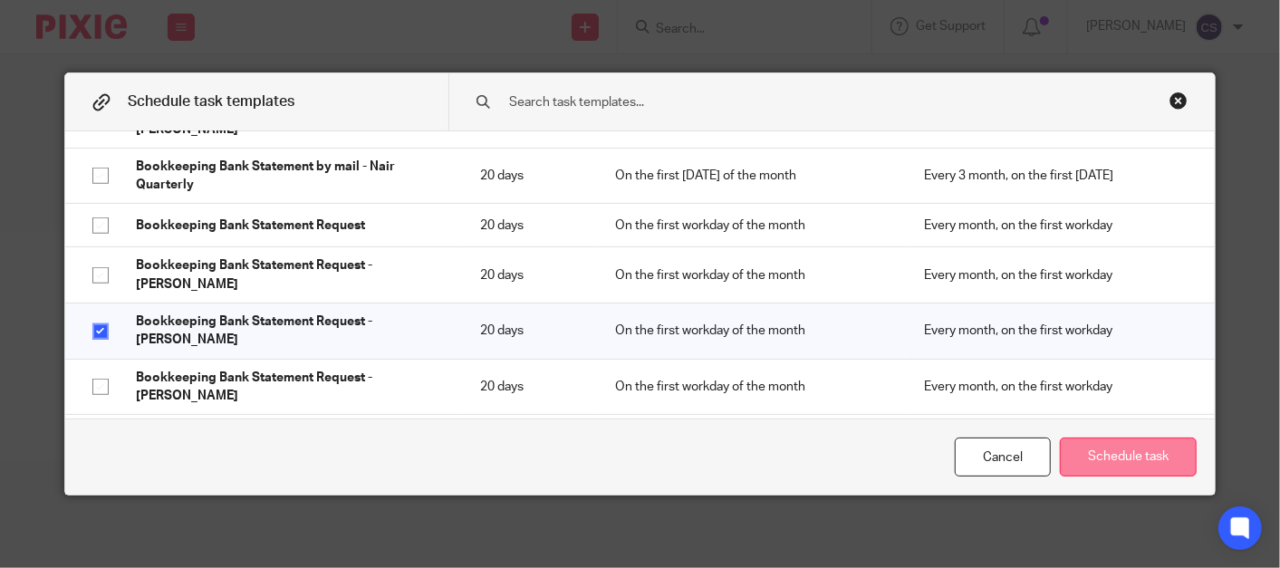
click at [1097, 449] on button "Schedule task" at bounding box center [1128, 457] width 137 height 39
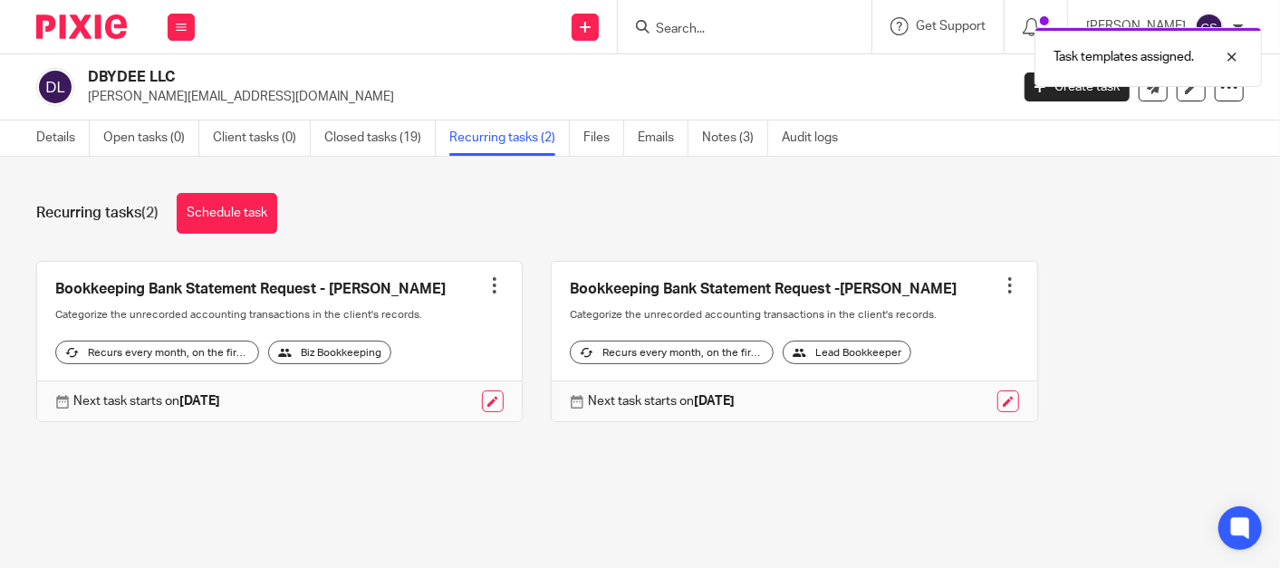
click at [1001, 282] on div at bounding box center [1010, 285] width 18 height 18
click at [899, 400] on span "Cancel schedule" at bounding box center [918, 399] width 95 height 13
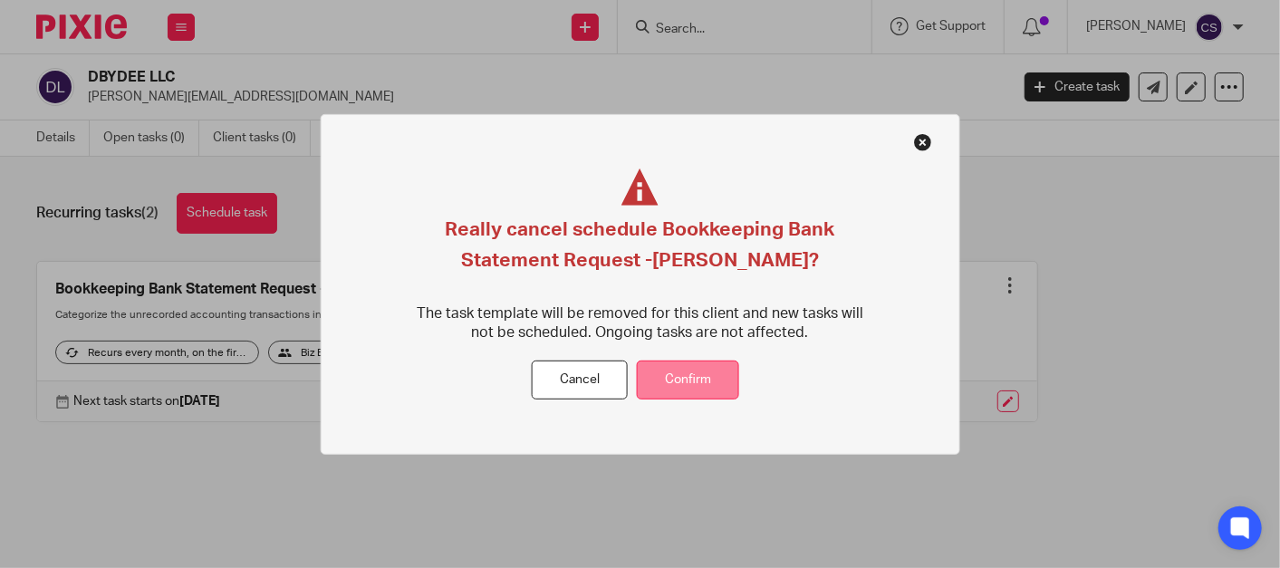
click at [681, 381] on button "Confirm" at bounding box center [688, 380] width 102 height 39
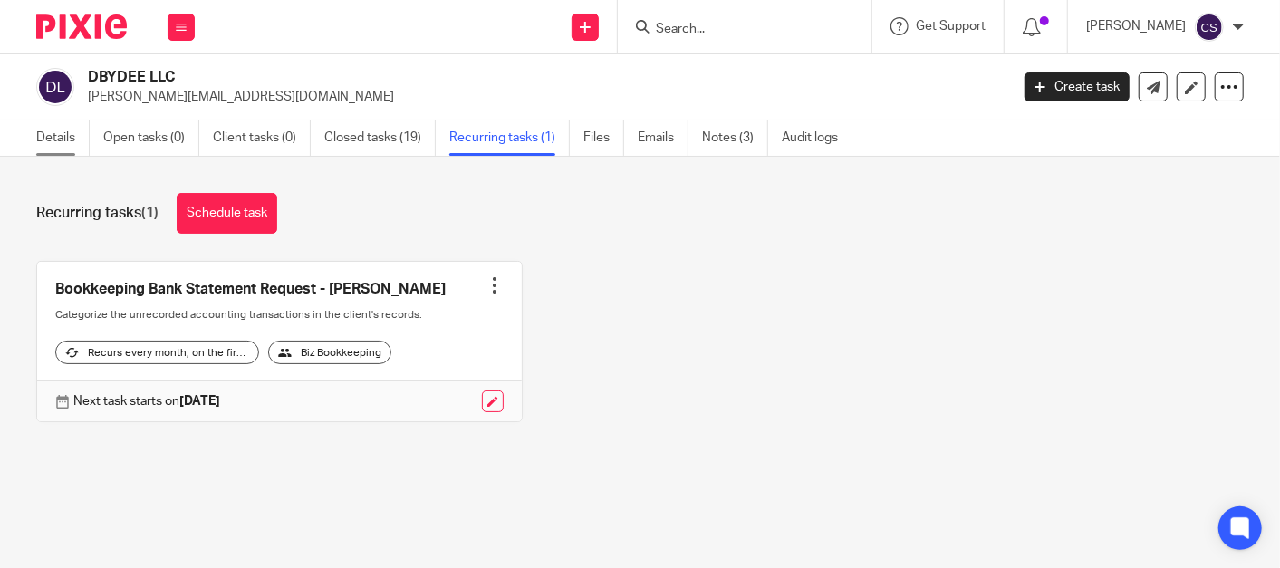
click at [54, 140] on link "Details" at bounding box center [62, 137] width 53 height 35
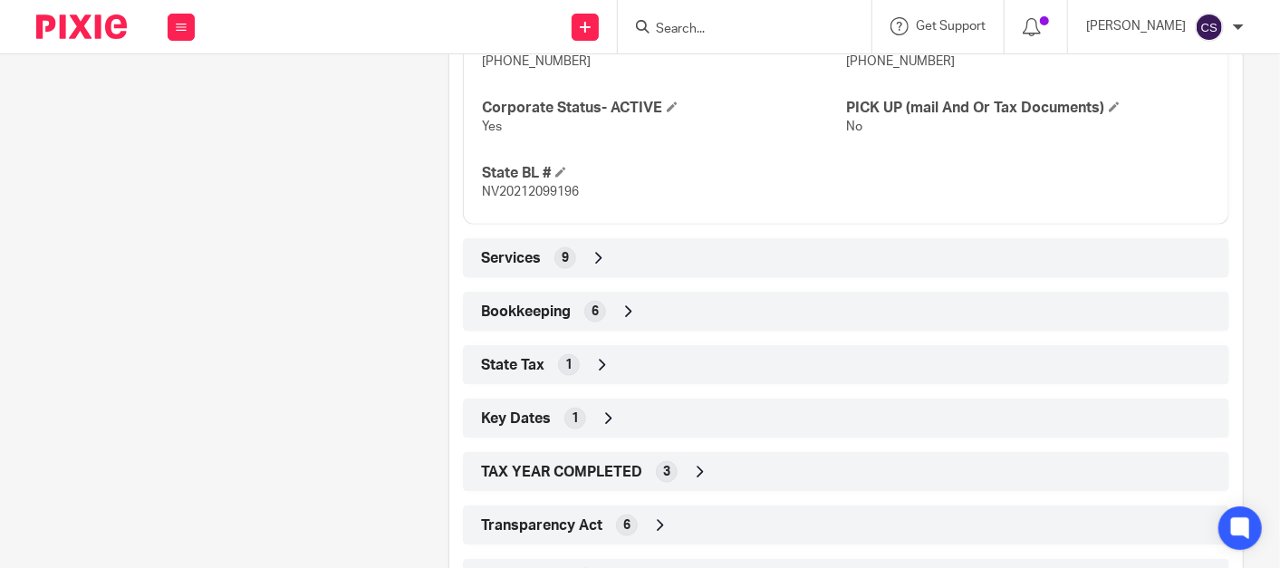
scroll to position [1170, 0]
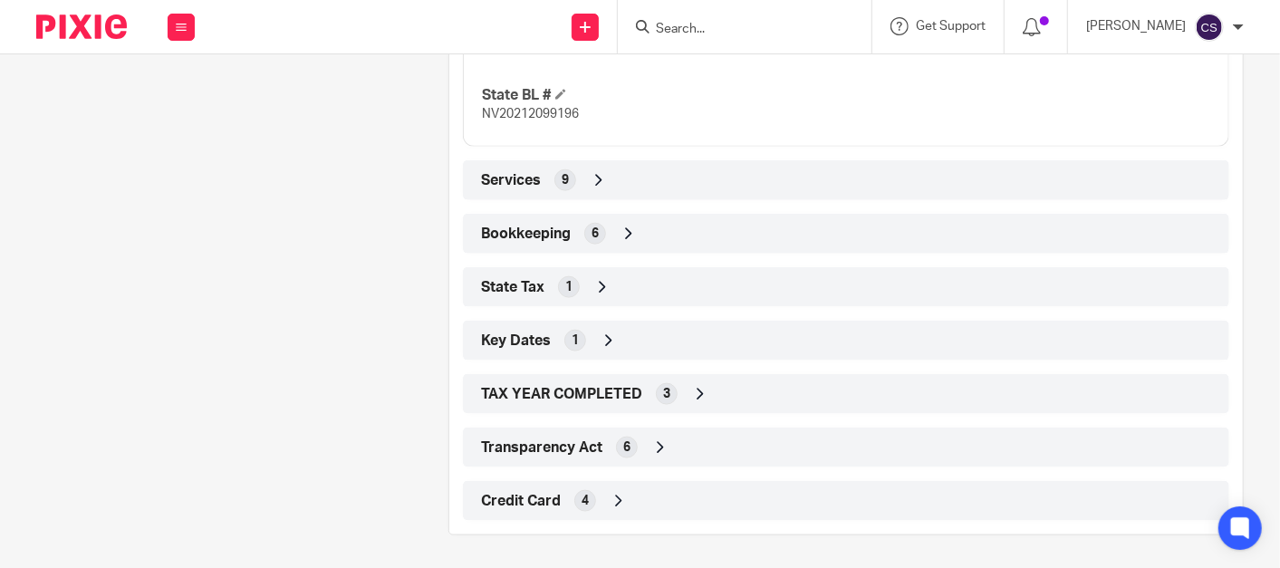
click at [621, 228] on icon at bounding box center [629, 234] width 18 height 18
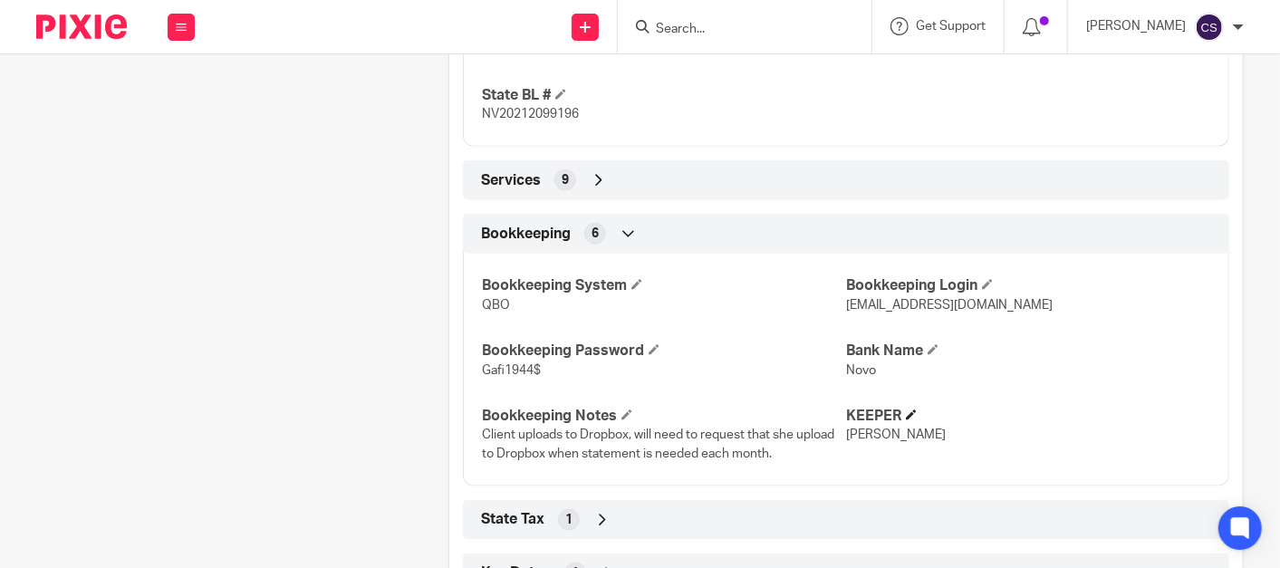
click at [902, 417] on h4 "KEEPER" at bounding box center [1028, 416] width 364 height 19
click at [906, 412] on span at bounding box center [911, 415] width 11 height 11
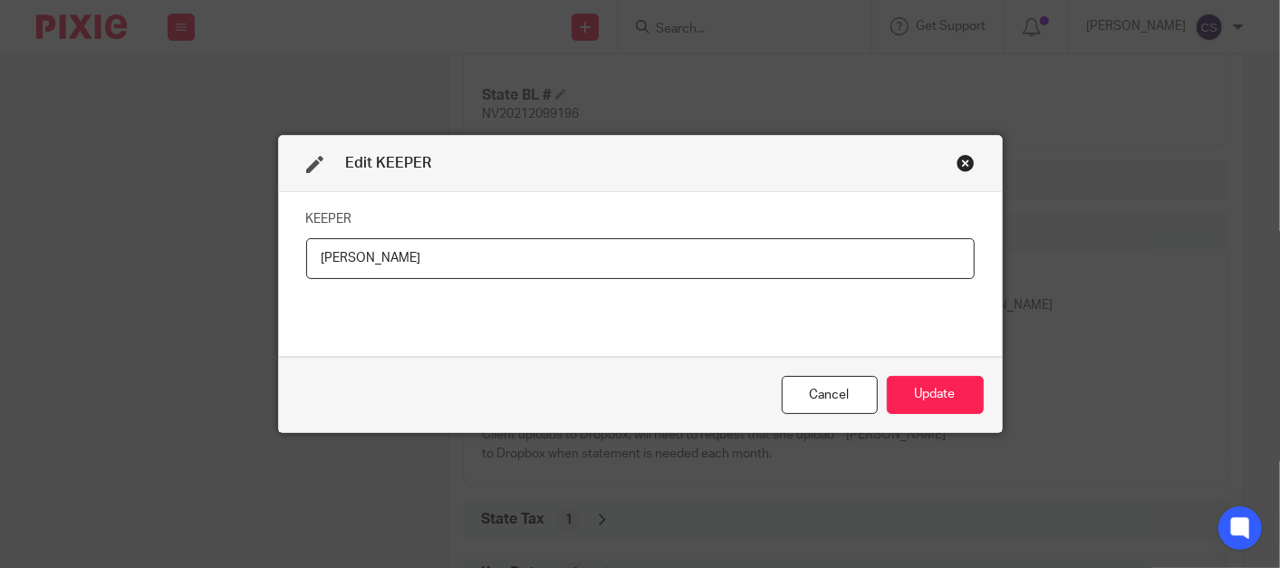
drag, startPoint x: 359, startPoint y: 256, endPoint x: 193, endPoint y: 292, distance: 169.5
click at [229, 272] on div "Edit KEEPER KEEPER [PERSON_NAME] Update" at bounding box center [640, 284] width 1280 height 568
type input "[PERSON_NAME]"
click at [926, 390] on button "Update" at bounding box center [935, 395] width 97 height 39
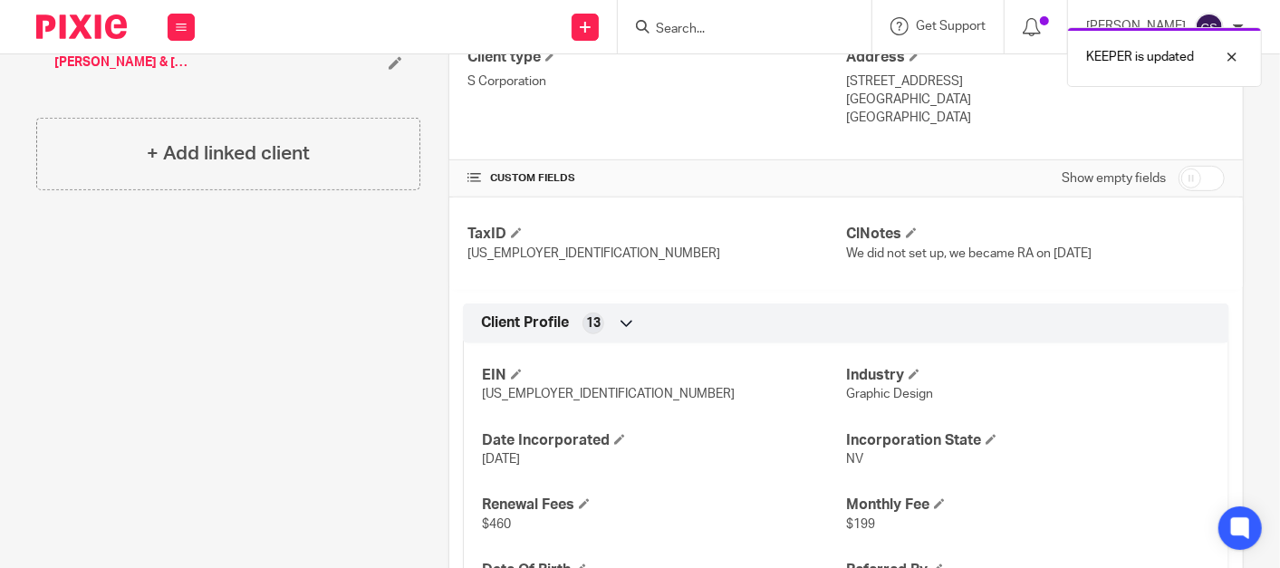
scroll to position [0, 0]
